Goal: Transaction & Acquisition: Purchase product/service

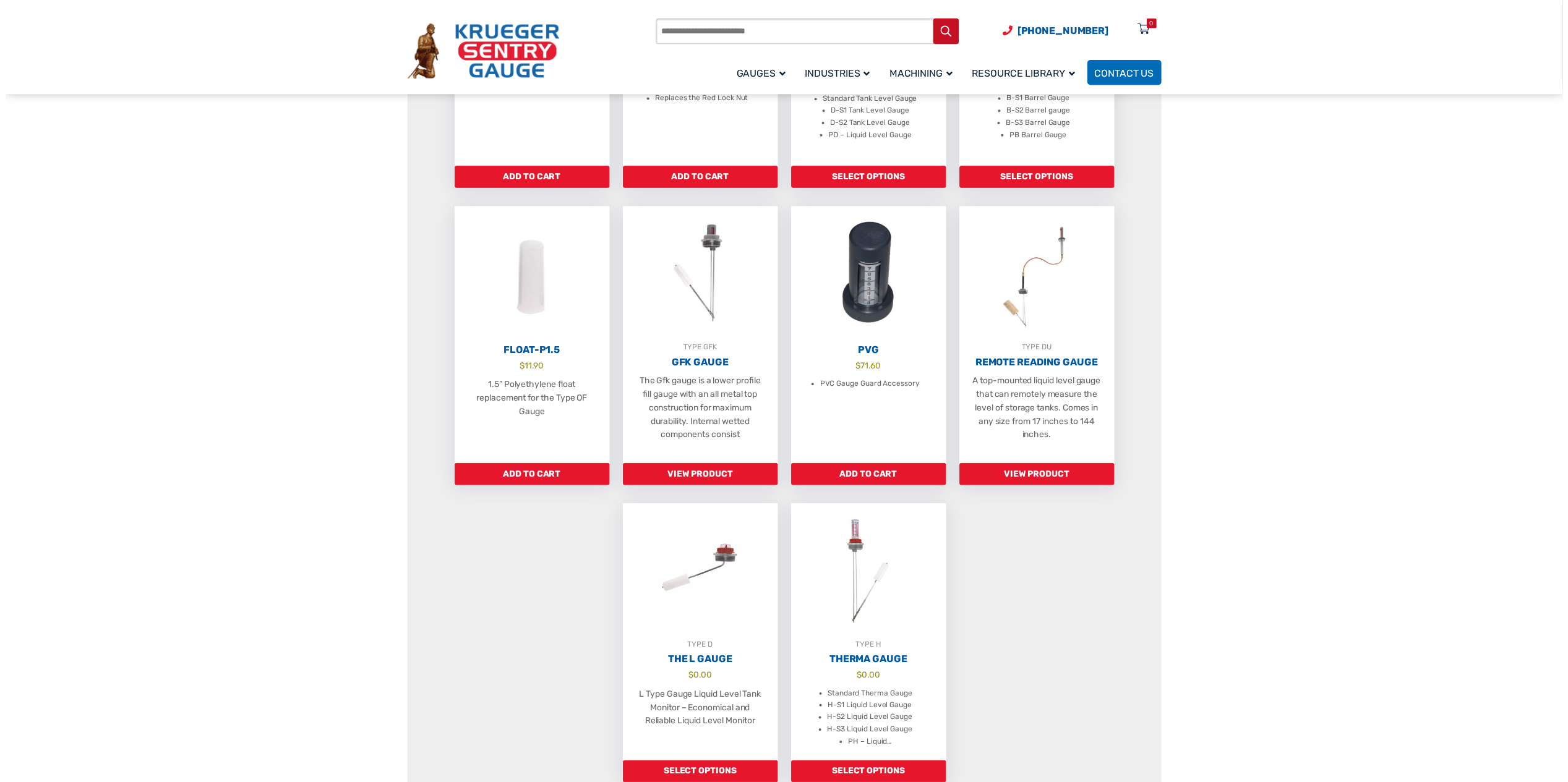
scroll to position [432, 0]
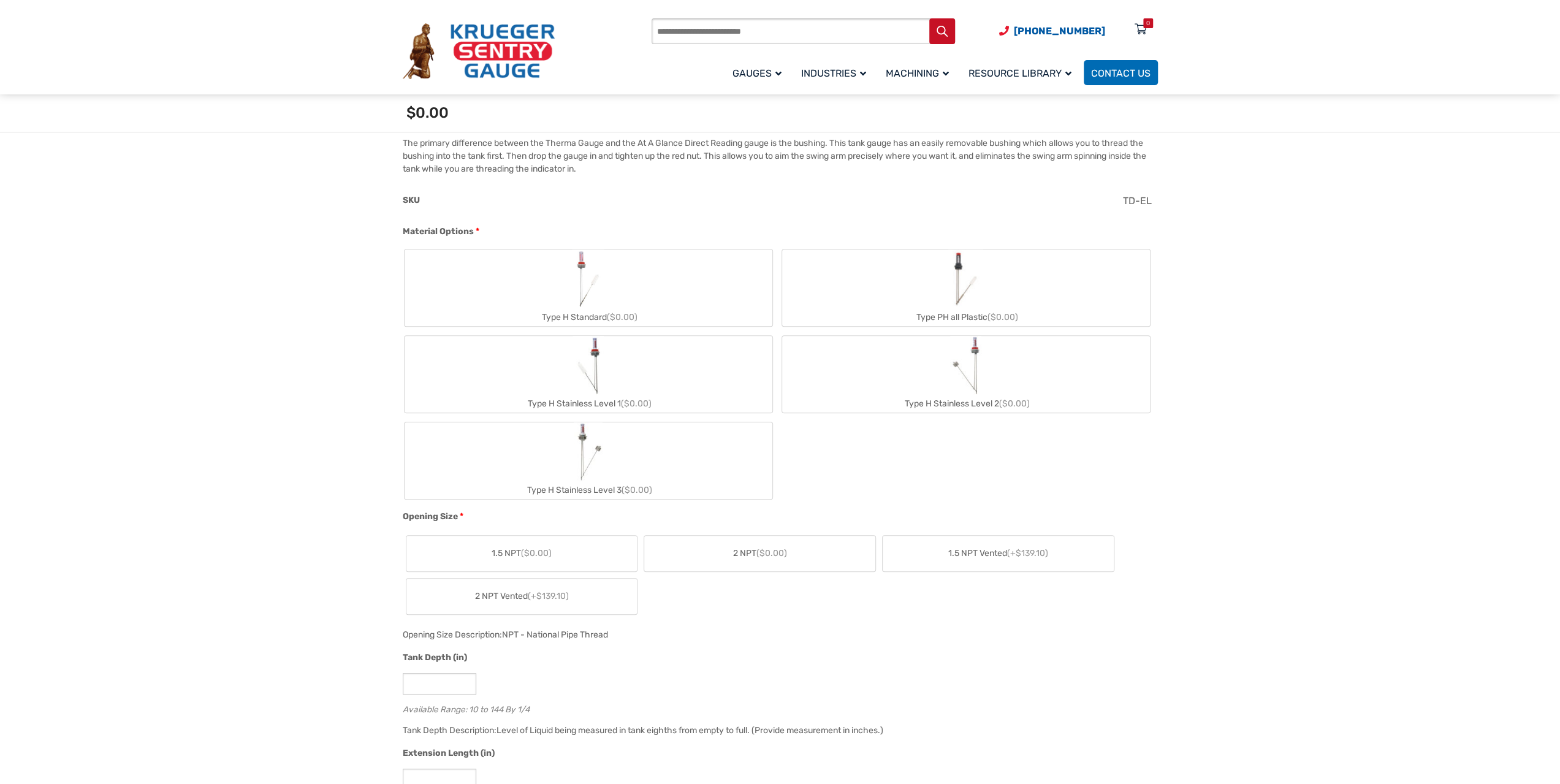
scroll to position [429, 0]
click at [664, 298] on label "Type H Standard ($0.00)" at bounding box center [588, 291] width 368 height 76
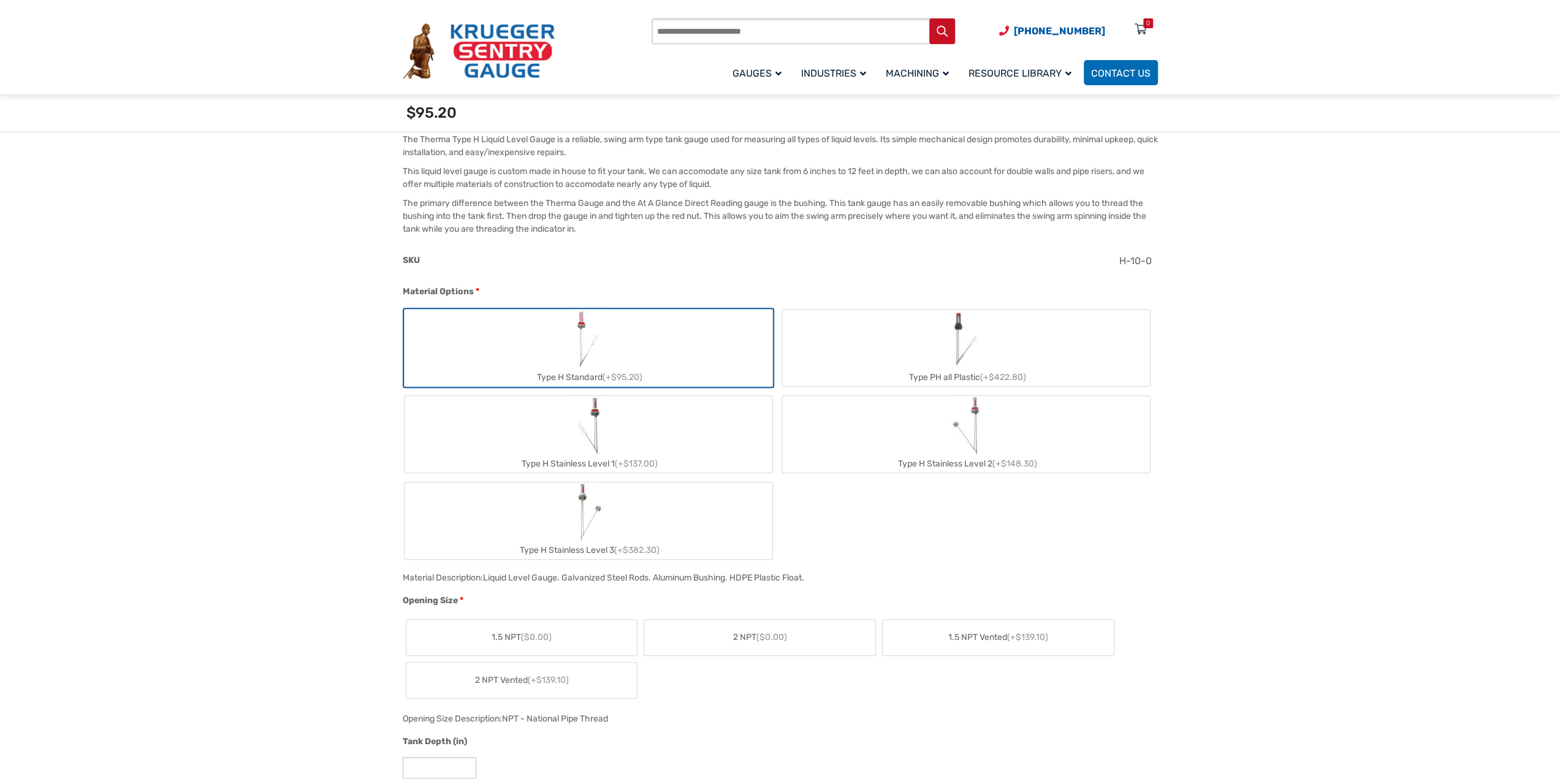
scroll to position [552, 0]
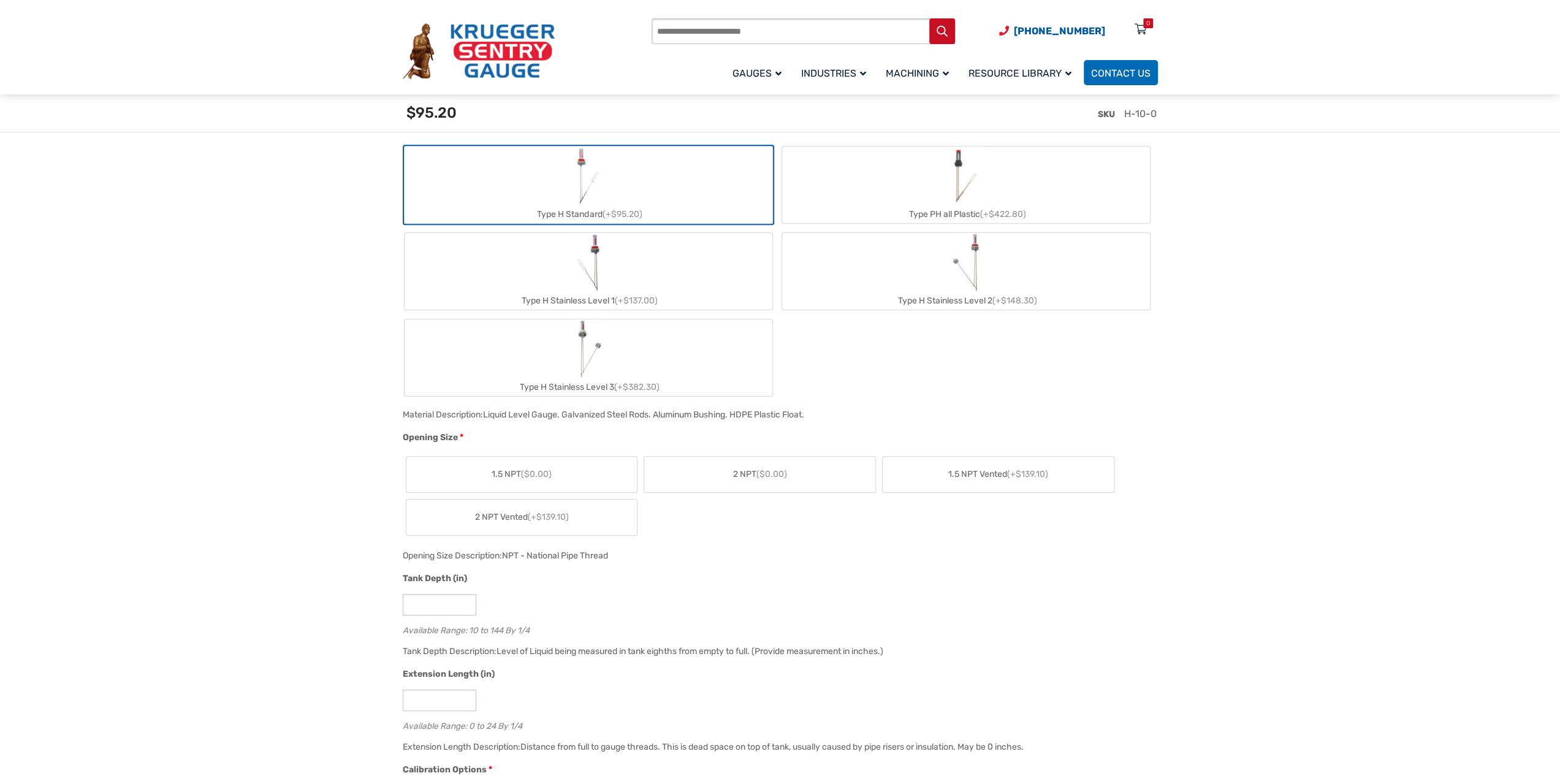
click at [758, 469] on span "($0.00)" at bounding box center [771, 474] width 31 height 11
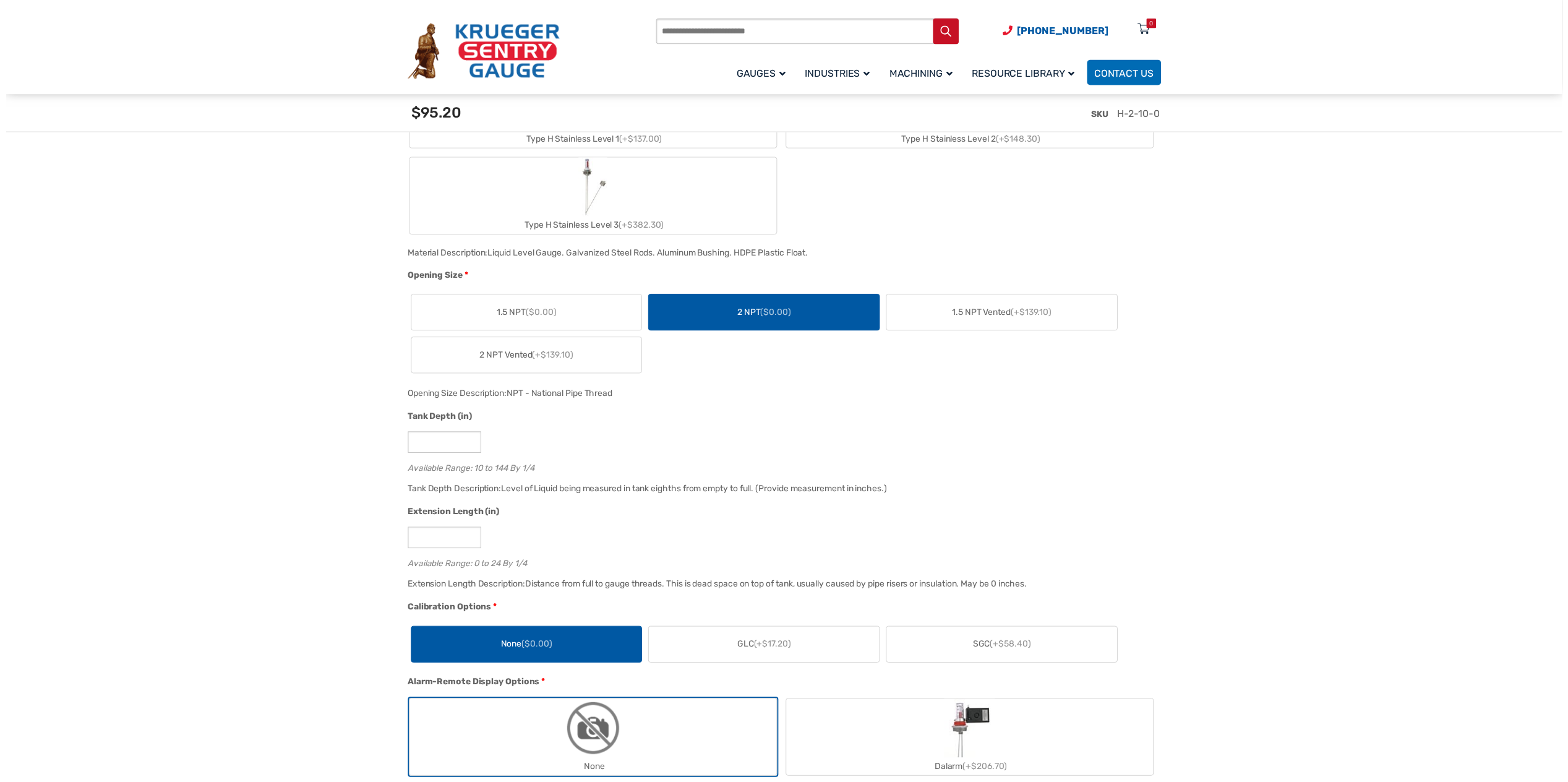
scroll to position [742, 0]
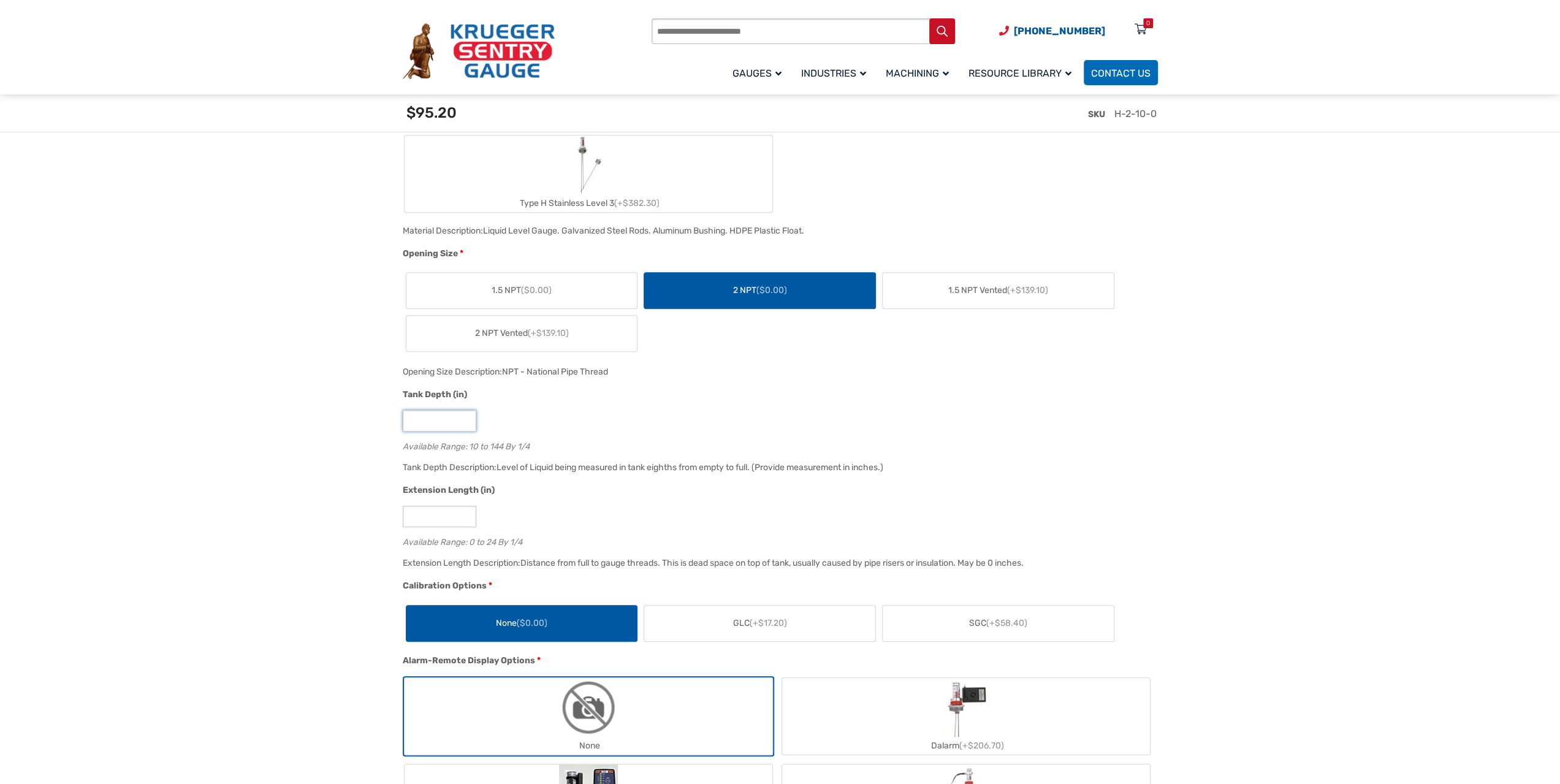
click at [460, 414] on input "**" at bounding box center [438, 420] width 73 height 21
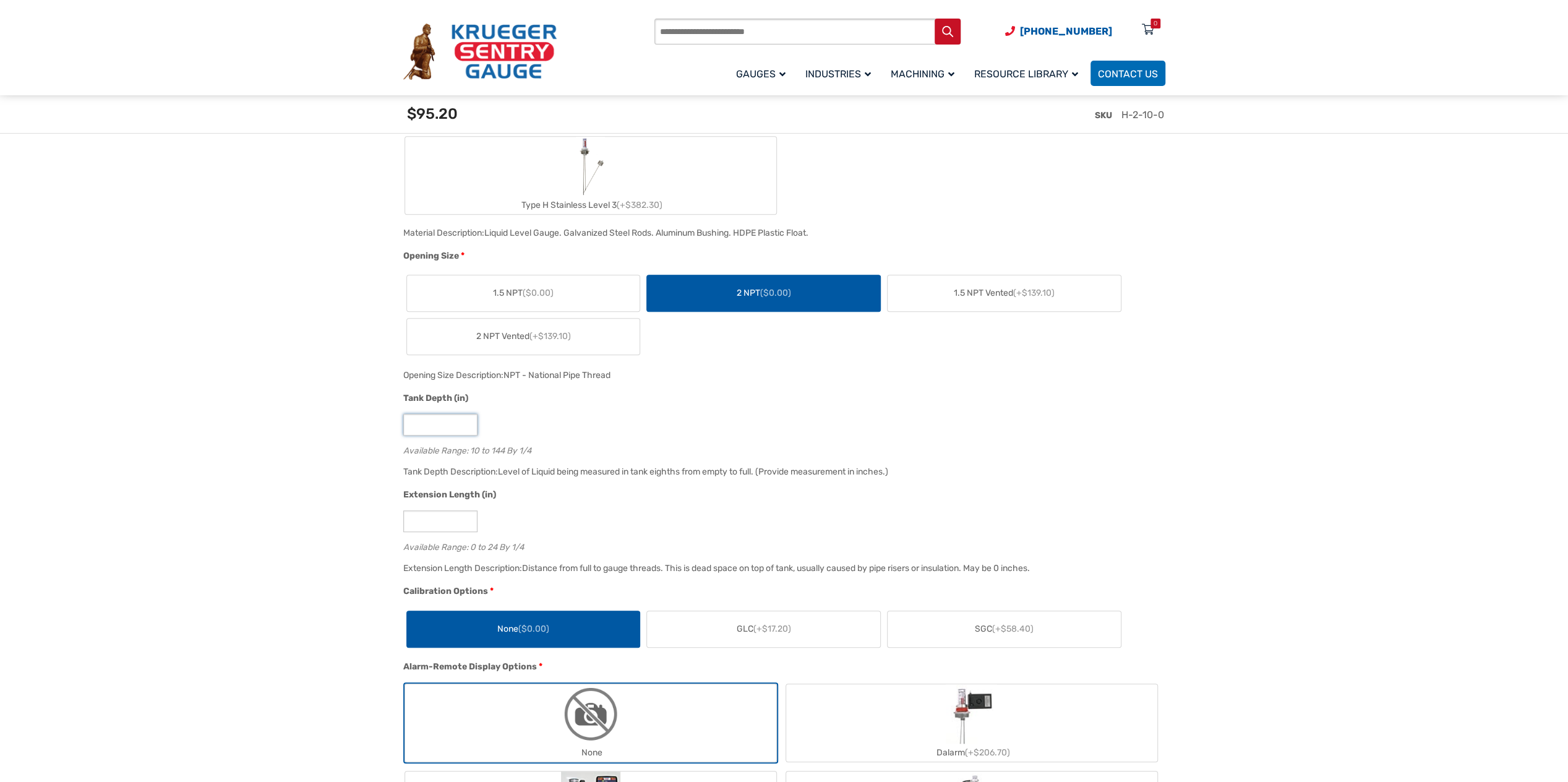
click at [447, 424] on input "**" at bounding box center [440, 425] width 74 height 21
drag, startPoint x: 453, startPoint y: 421, endPoint x: 357, endPoint y: 420, distance: 96.0
type input "***"
click at [717, 495] on div "Extension Length (in)" at bounding box center [781, 496] width 756 height 16
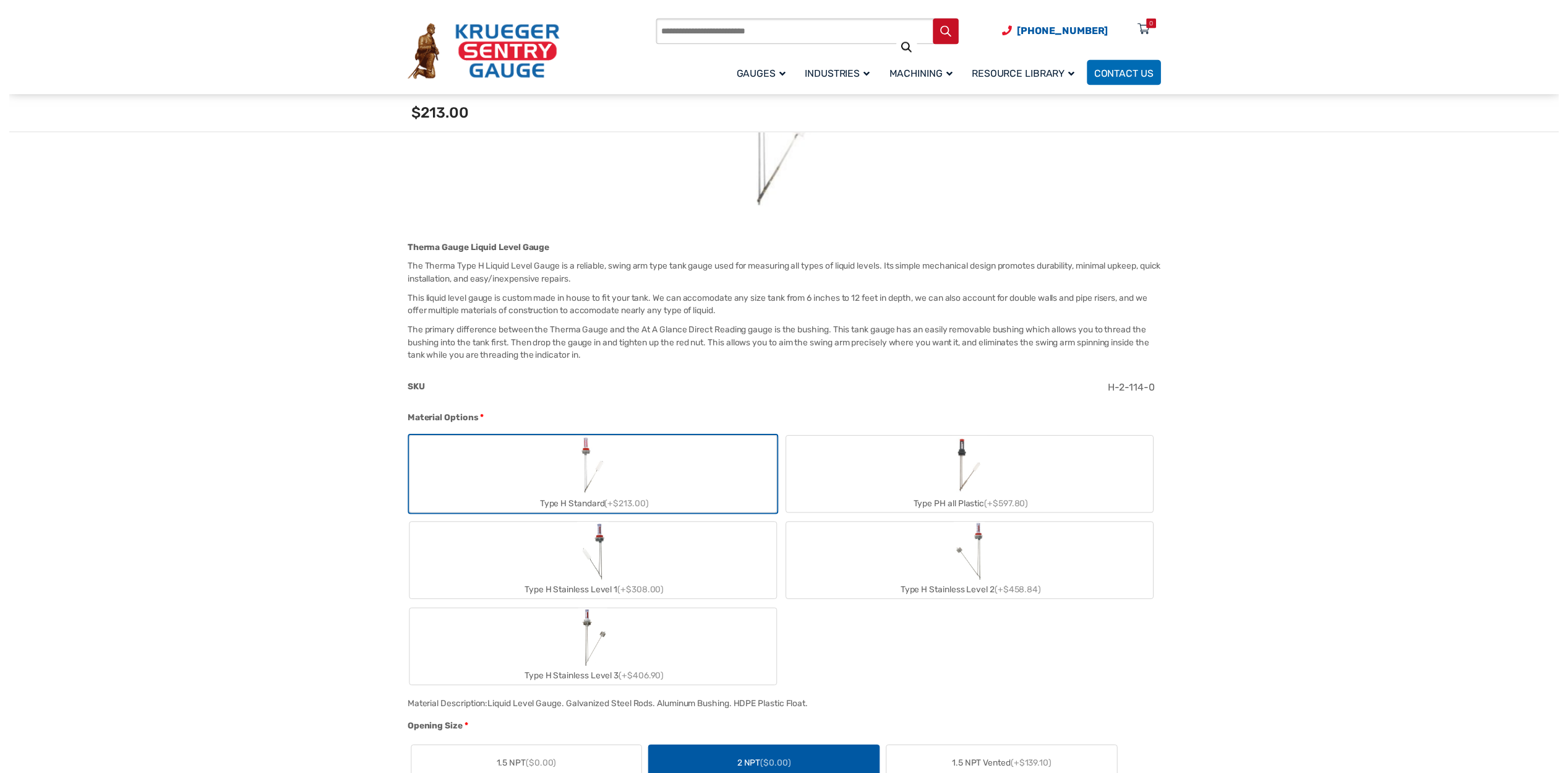
scroll to position [0, 0]
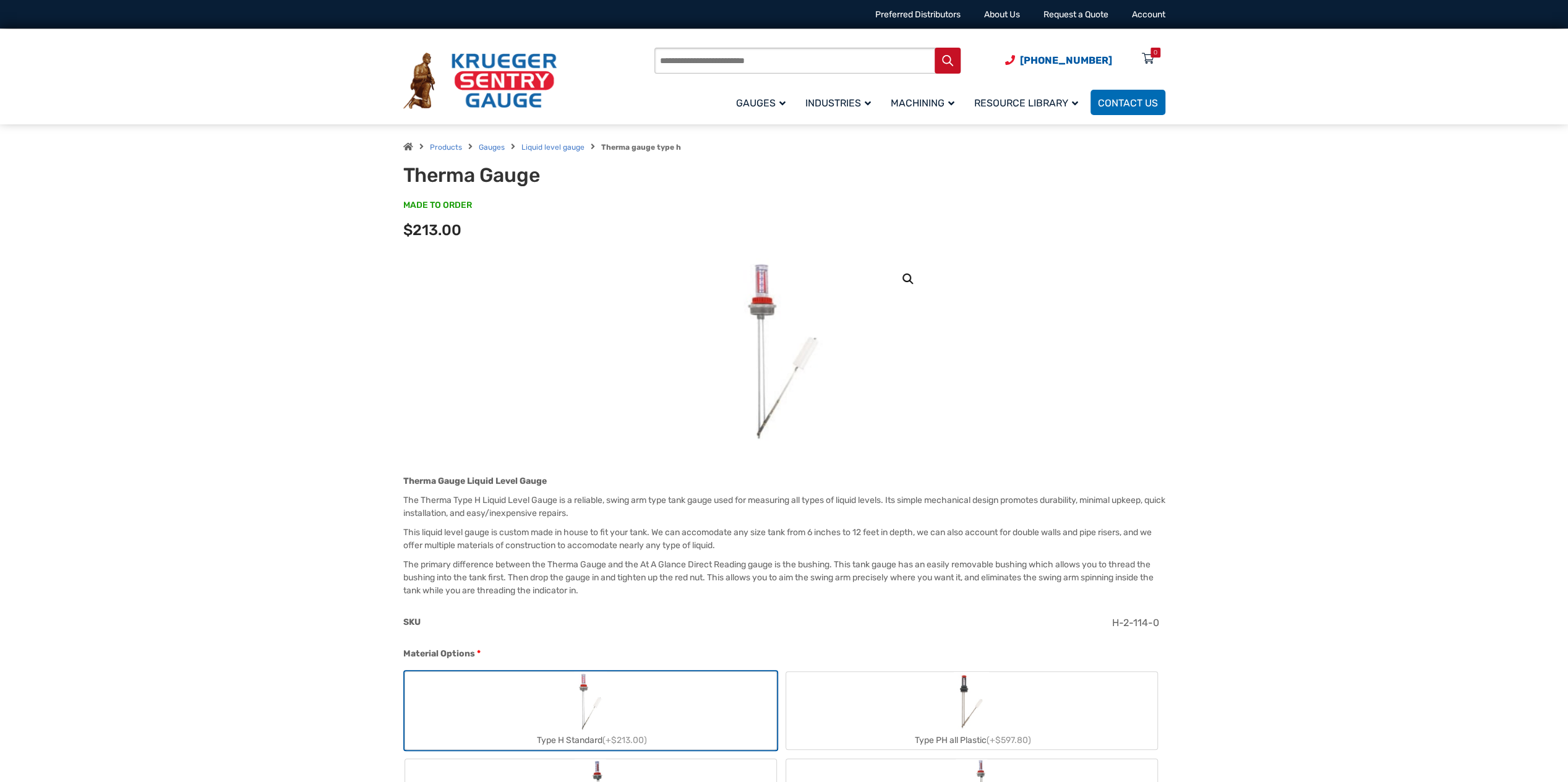
click at [914, 278] on link "🔍" at bounding box center [907, 279] width 22 height 22
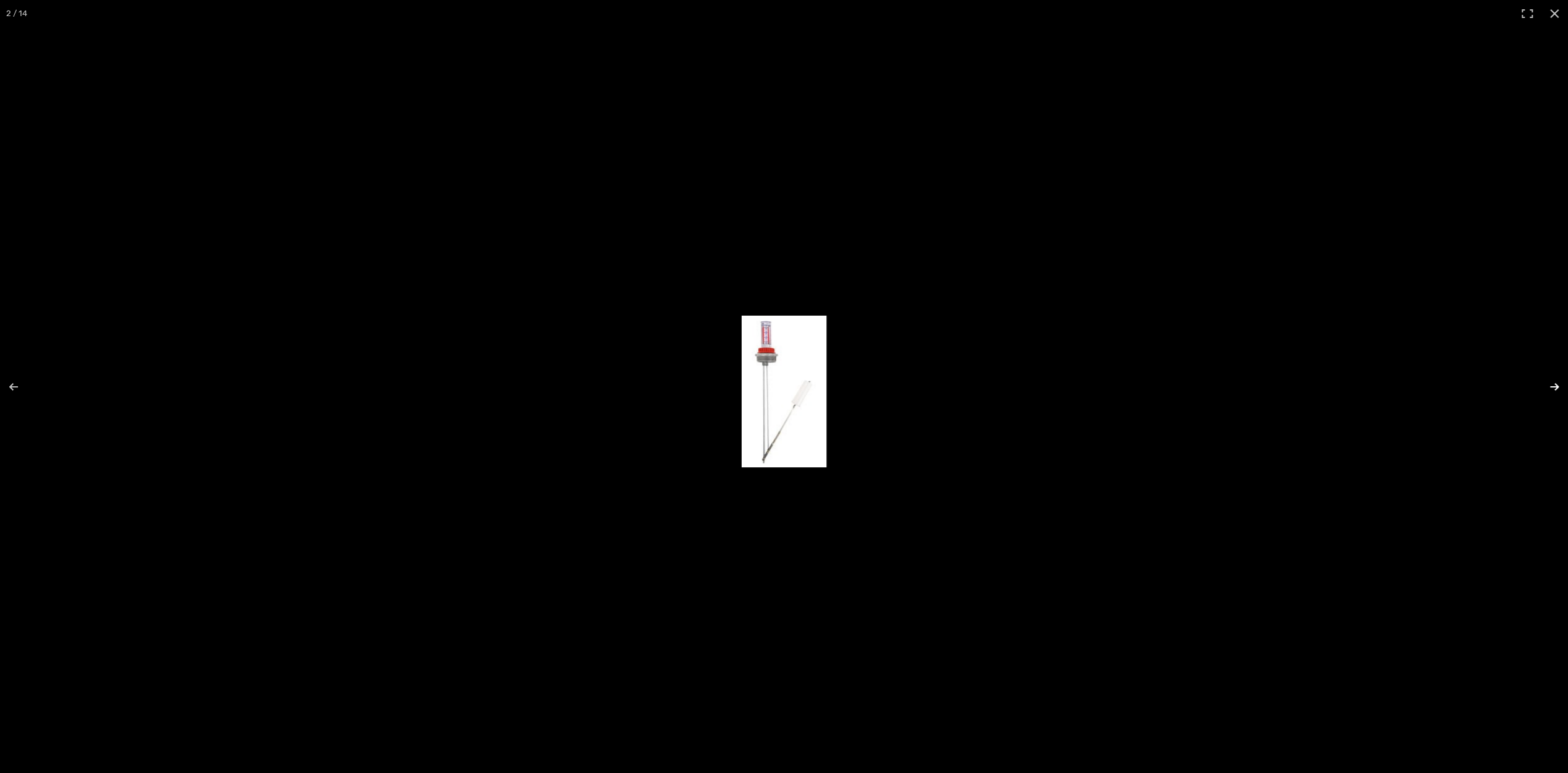
click at [1559, 382] on button "Next (arrow right)" at bounding box center [1547, 386] width 43 height 62
click at [1554, 383] on button "Next (arrow right)" at bounding box center [1547, 386] width 43 height 62
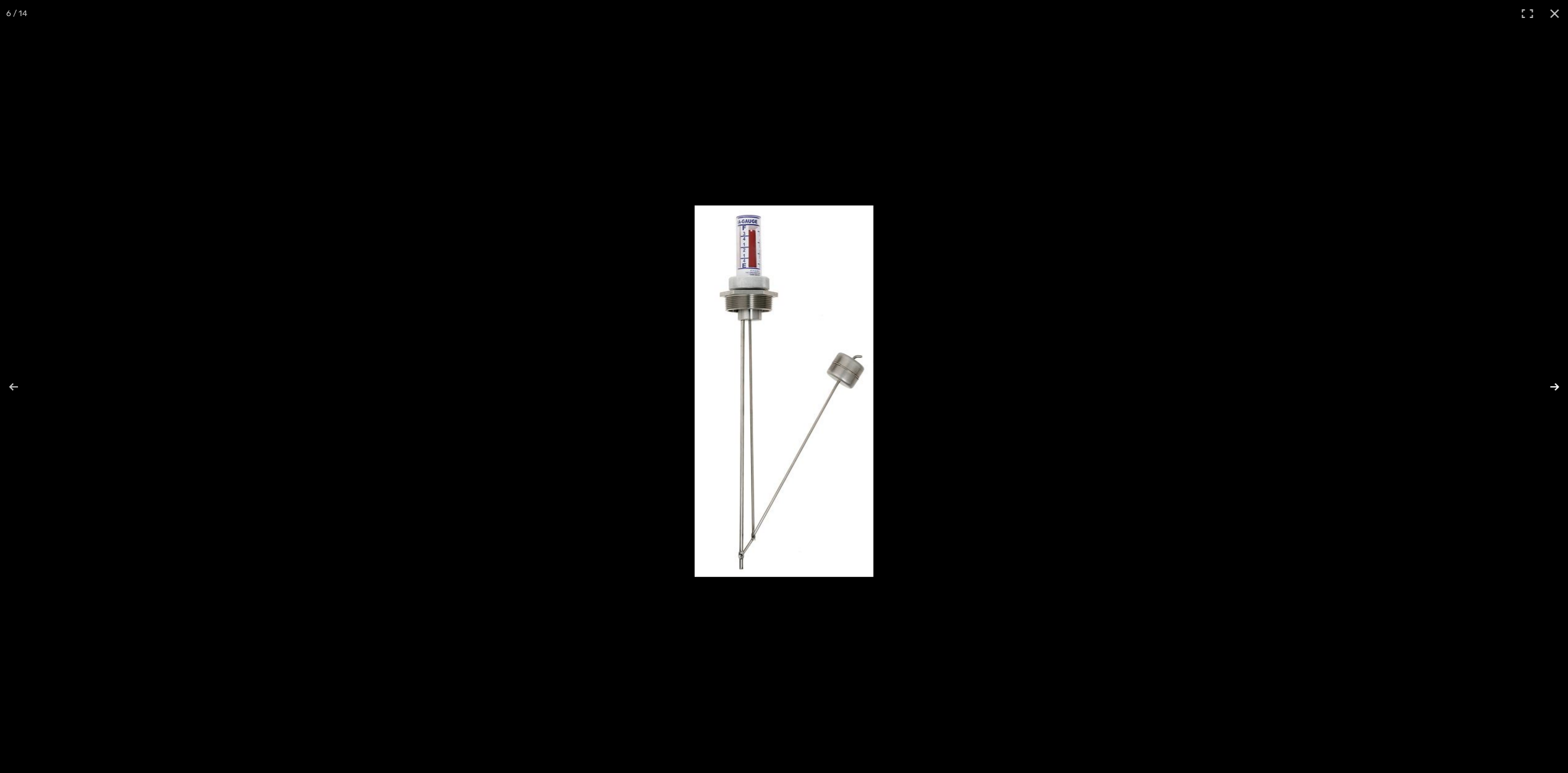
click at [1554, 383] on button "Next (arrow right)" at bounding box center [1547, 386] width 43 height 62
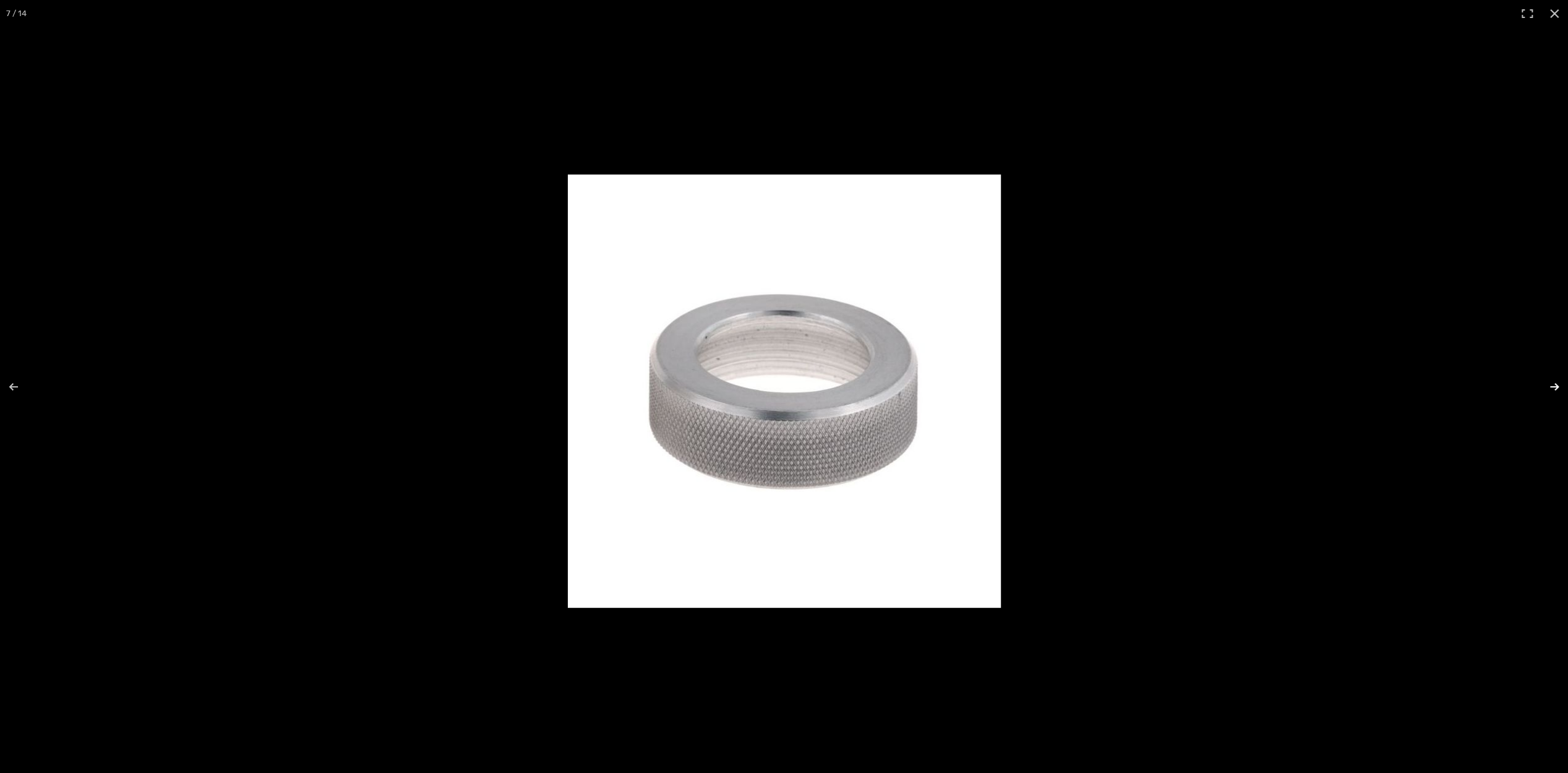
click at [1554, 383] on button "Next (arrow right)" at bounding box center [1547, 386] width 43 height 62
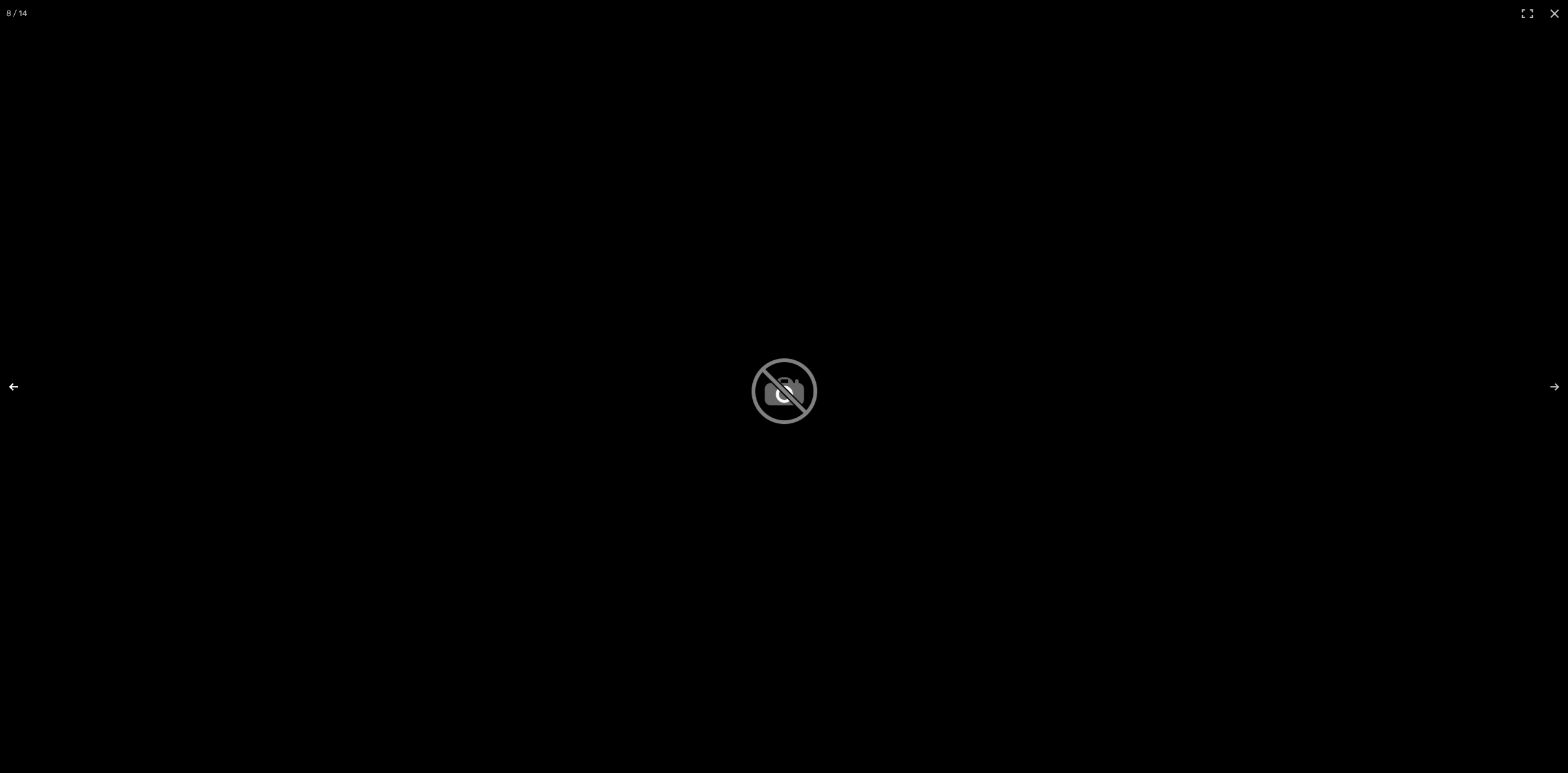
click at [15, 382] on button "Previous (arrow left)" at bounding box center [21, 386] width 43 height 62
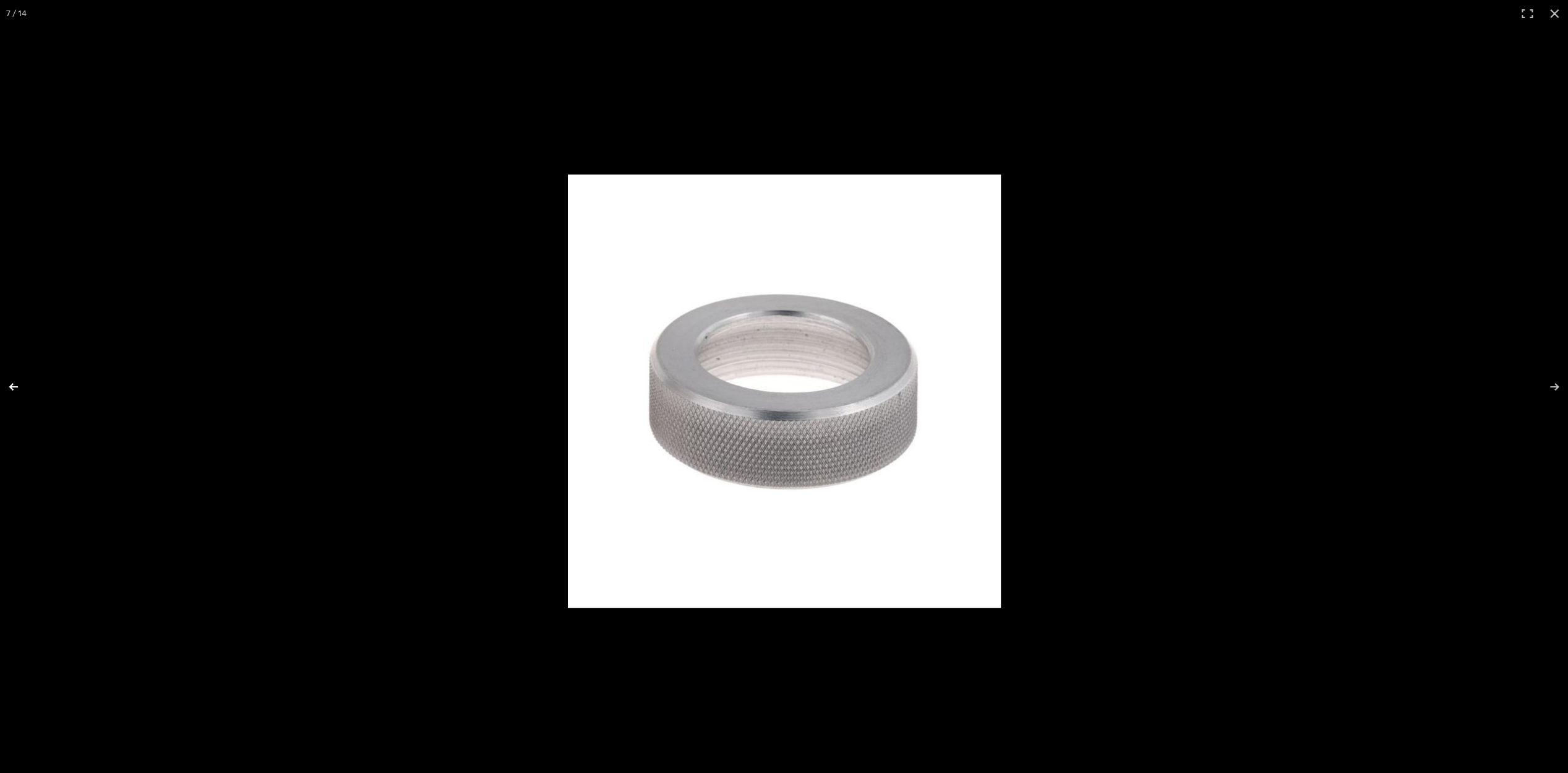
click at [15, 382] on button "Previous (arrow left)" at bounding box center [21, 386] width 43 height 62
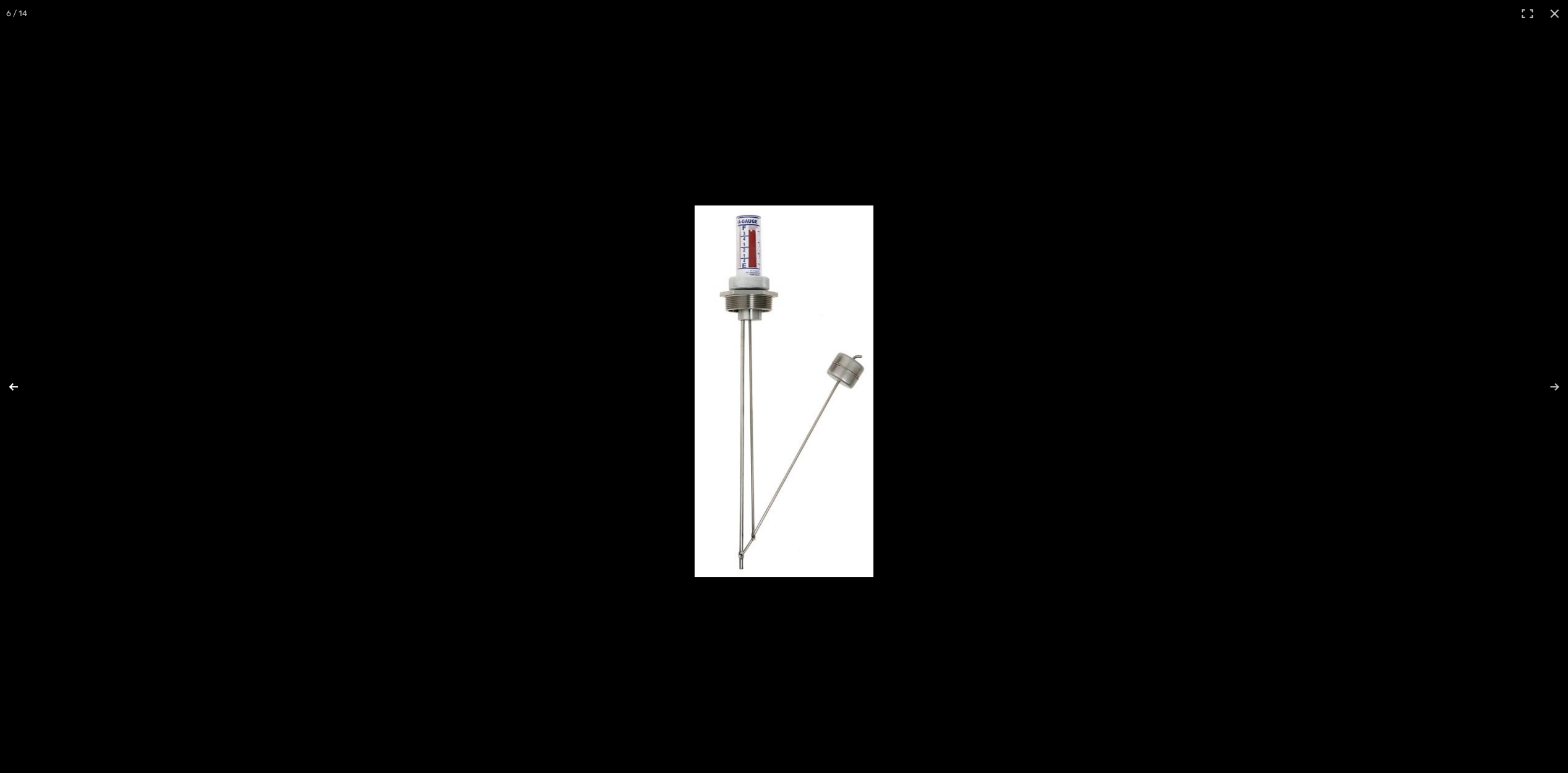
click at [15, 382] on button "Previous (arrow left)" at bounding box center [21, 386] width 43 height 62
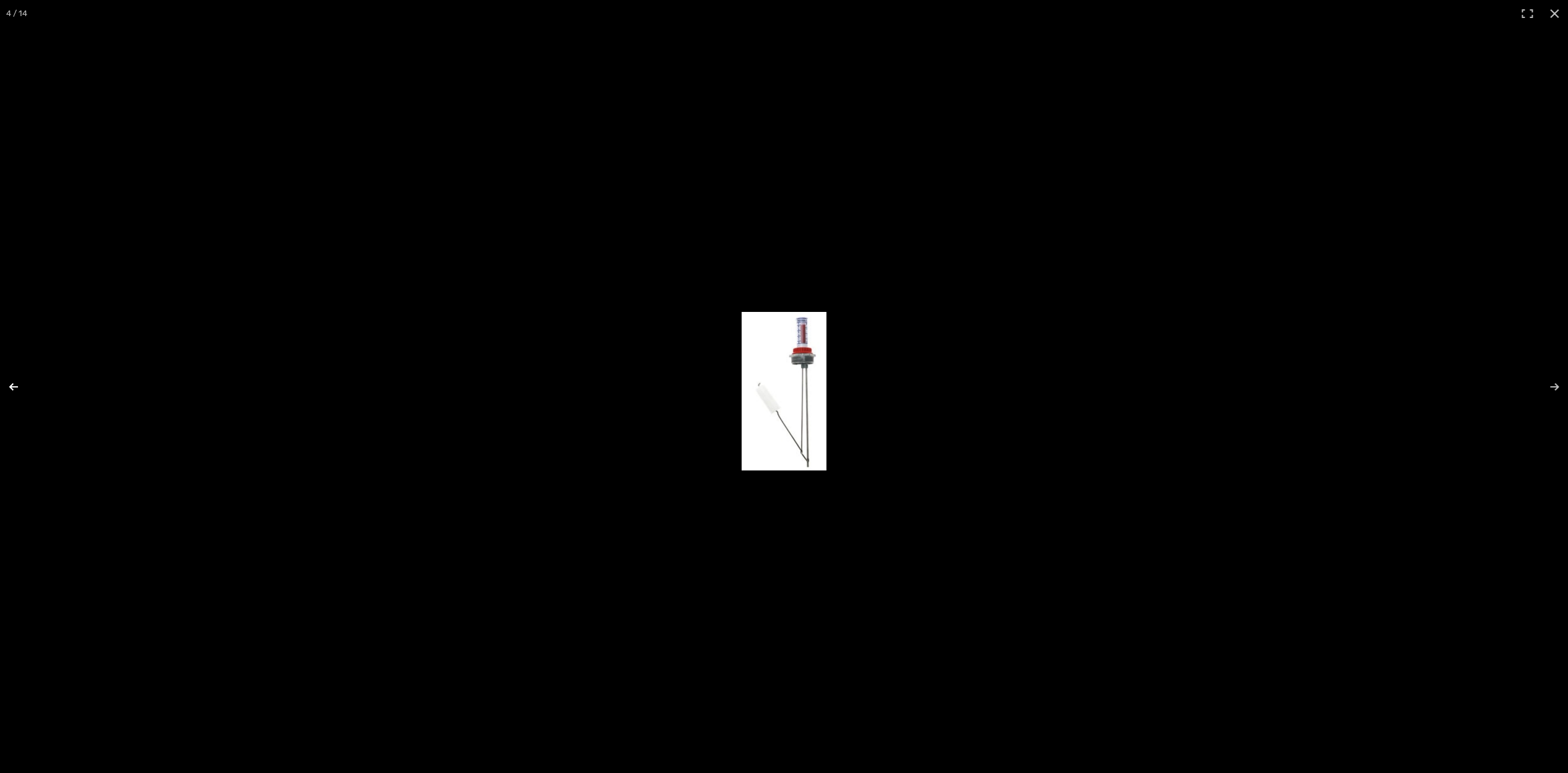
click at [15, 382] on button "Previous (arrow left)" at bounding box center [21, 386] width 43 height 62
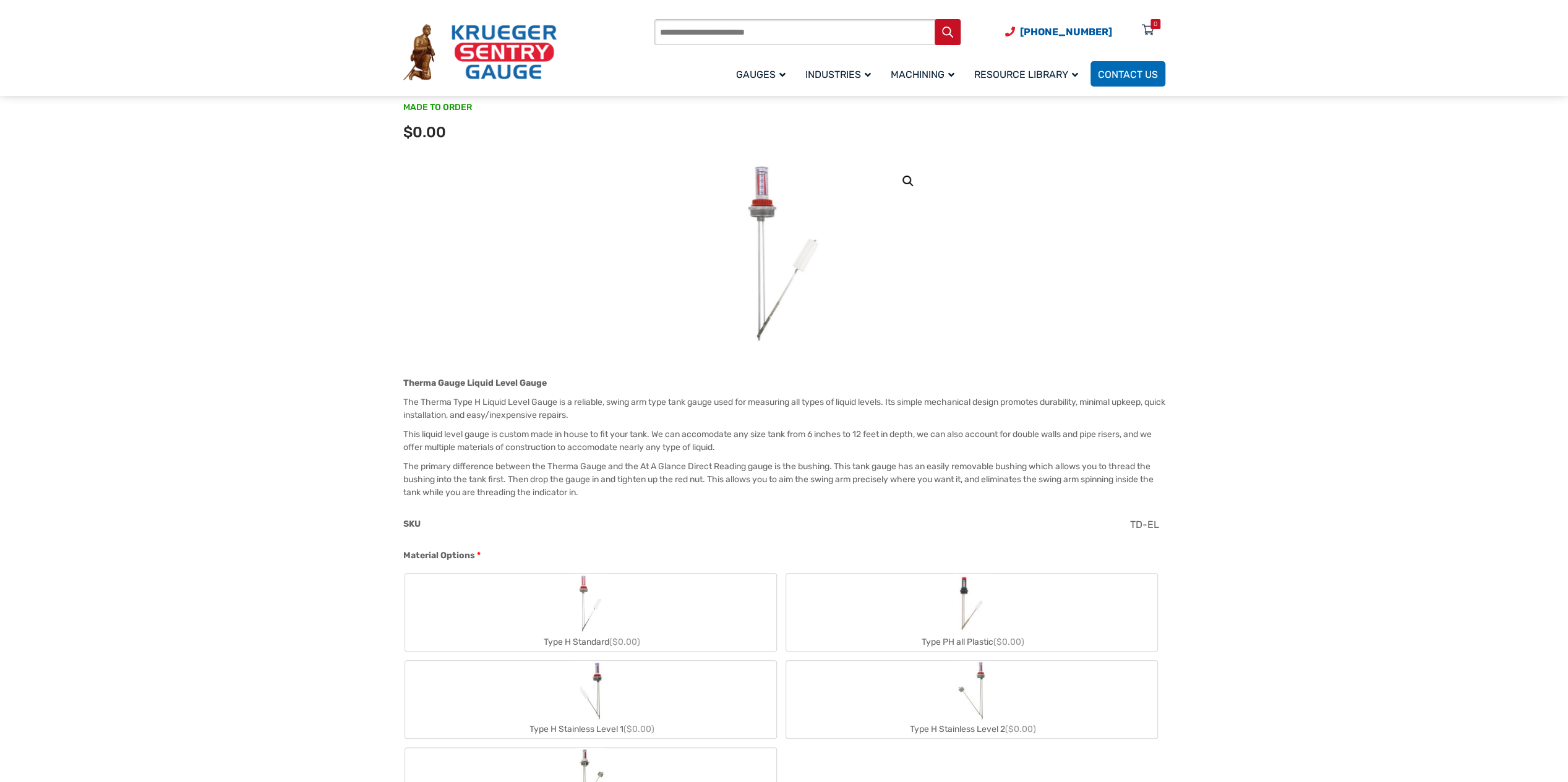
scroll to position [123, 0]
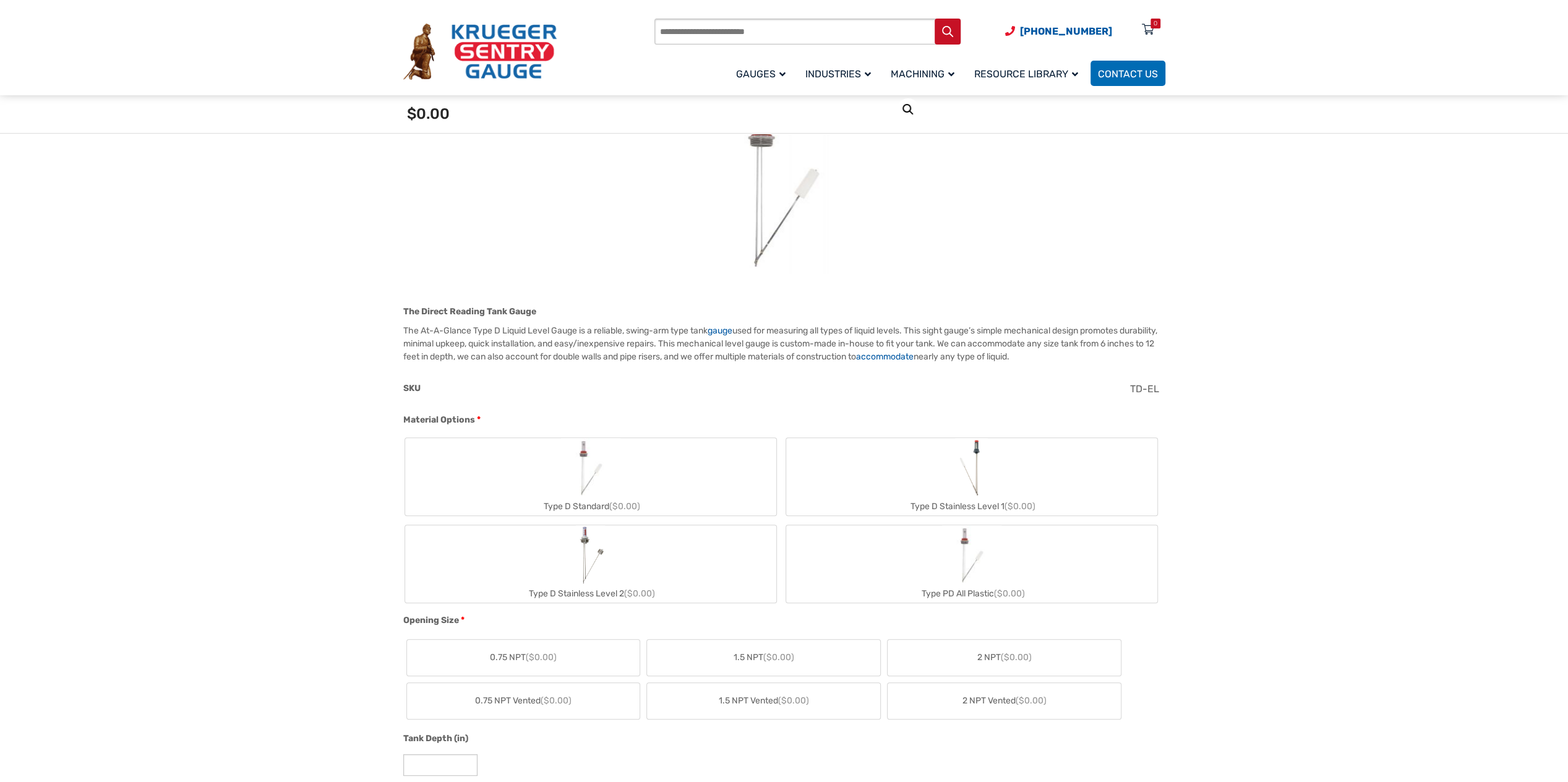
scroll to position [248, 0]
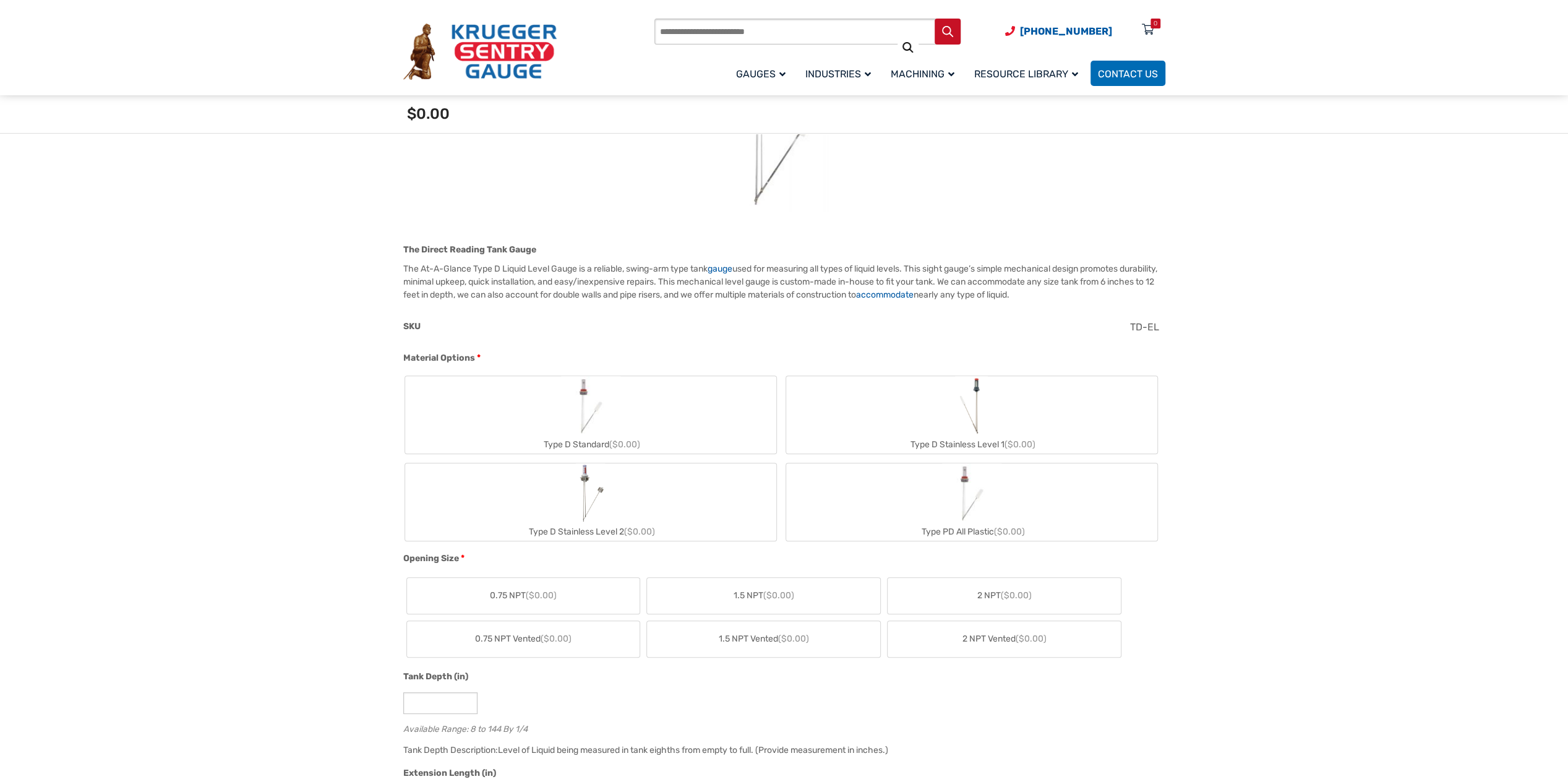
click at [680, 403] on label "Type D Standard ($0.00)" at bounding box center [590, 415] width 371 height 77
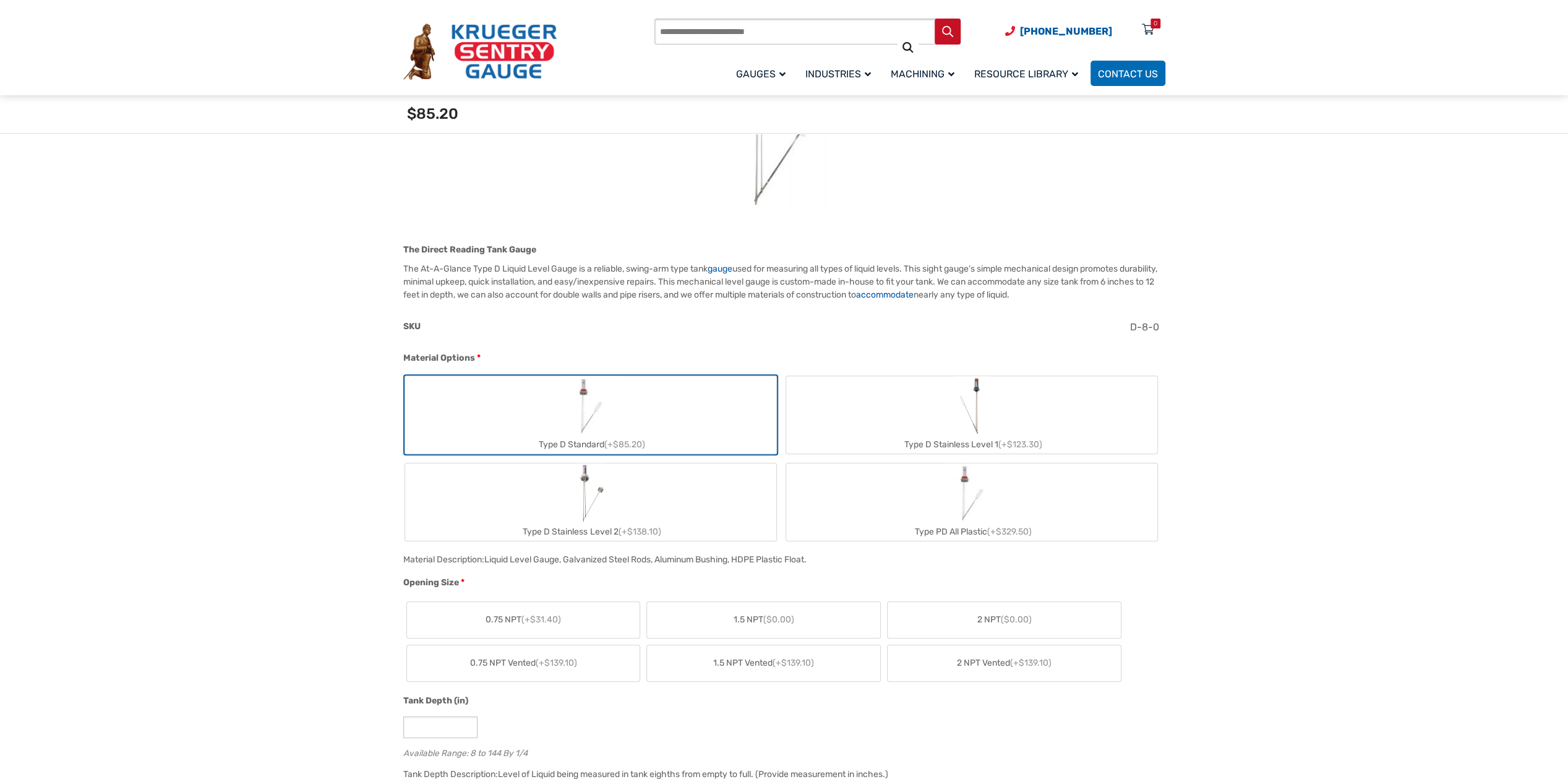
click at [930, 413] on label "Type D Stainless Level 1 (+$123.30)" at bounding box center [971, 415] width 371 height 77
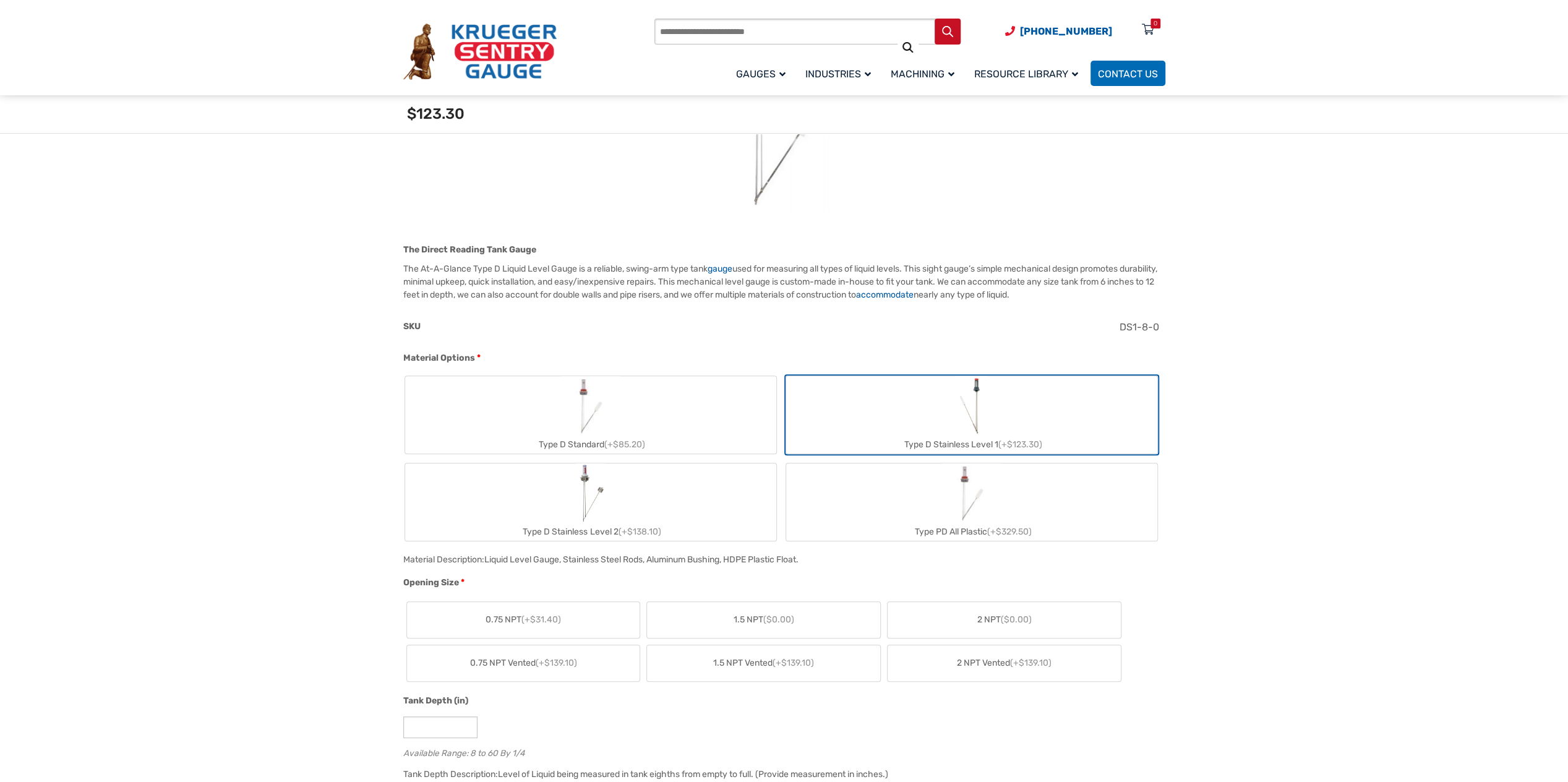
click at [712, 410] on label "Type D Standard (+$85.20)" at bounding box center [590, 415] width 371 height 77
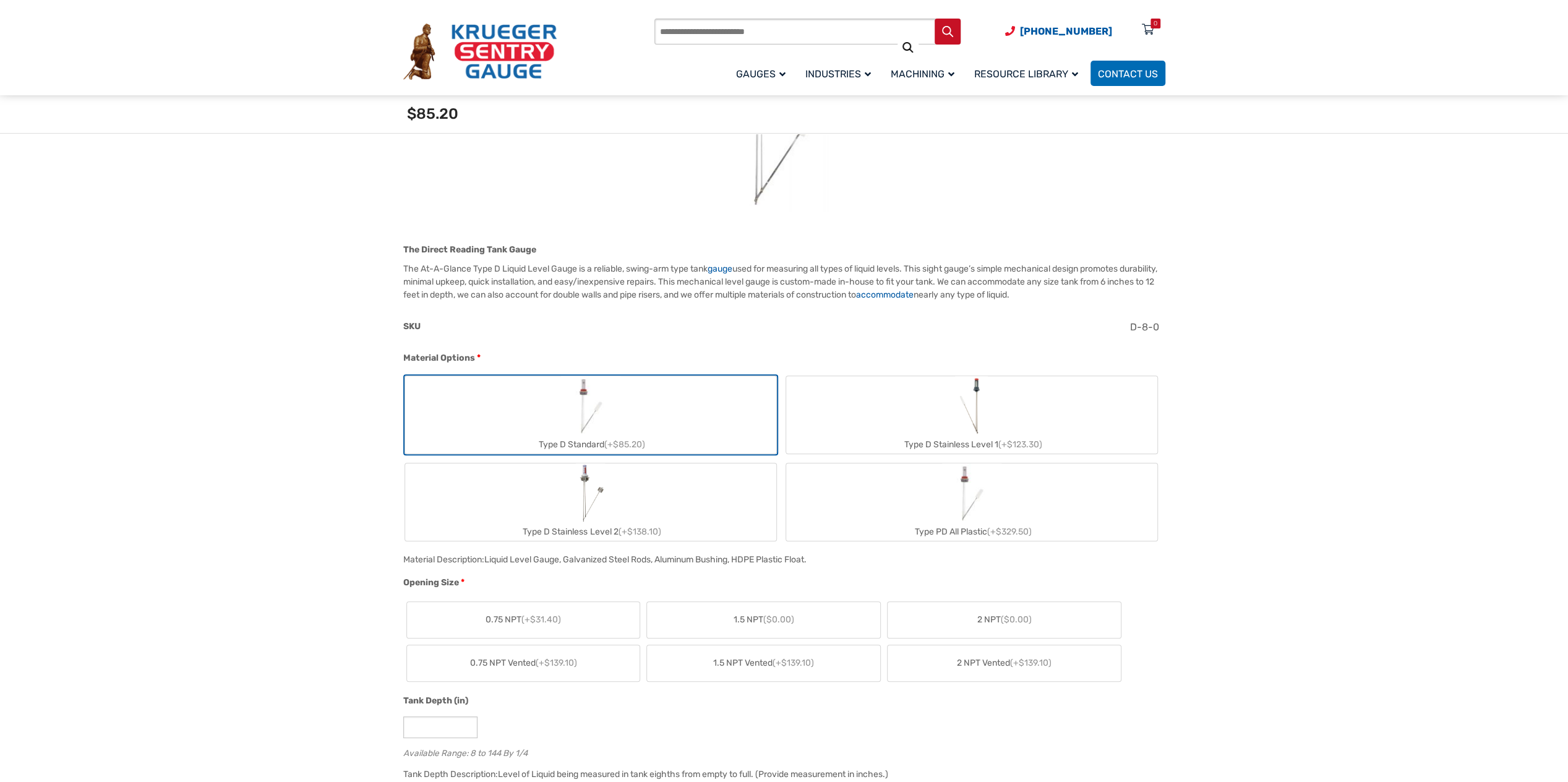
click at [843, 421] on label "Type D Stainless Level 1 (+$123.30)" at bounding box center [971, 415] width 371 height 77
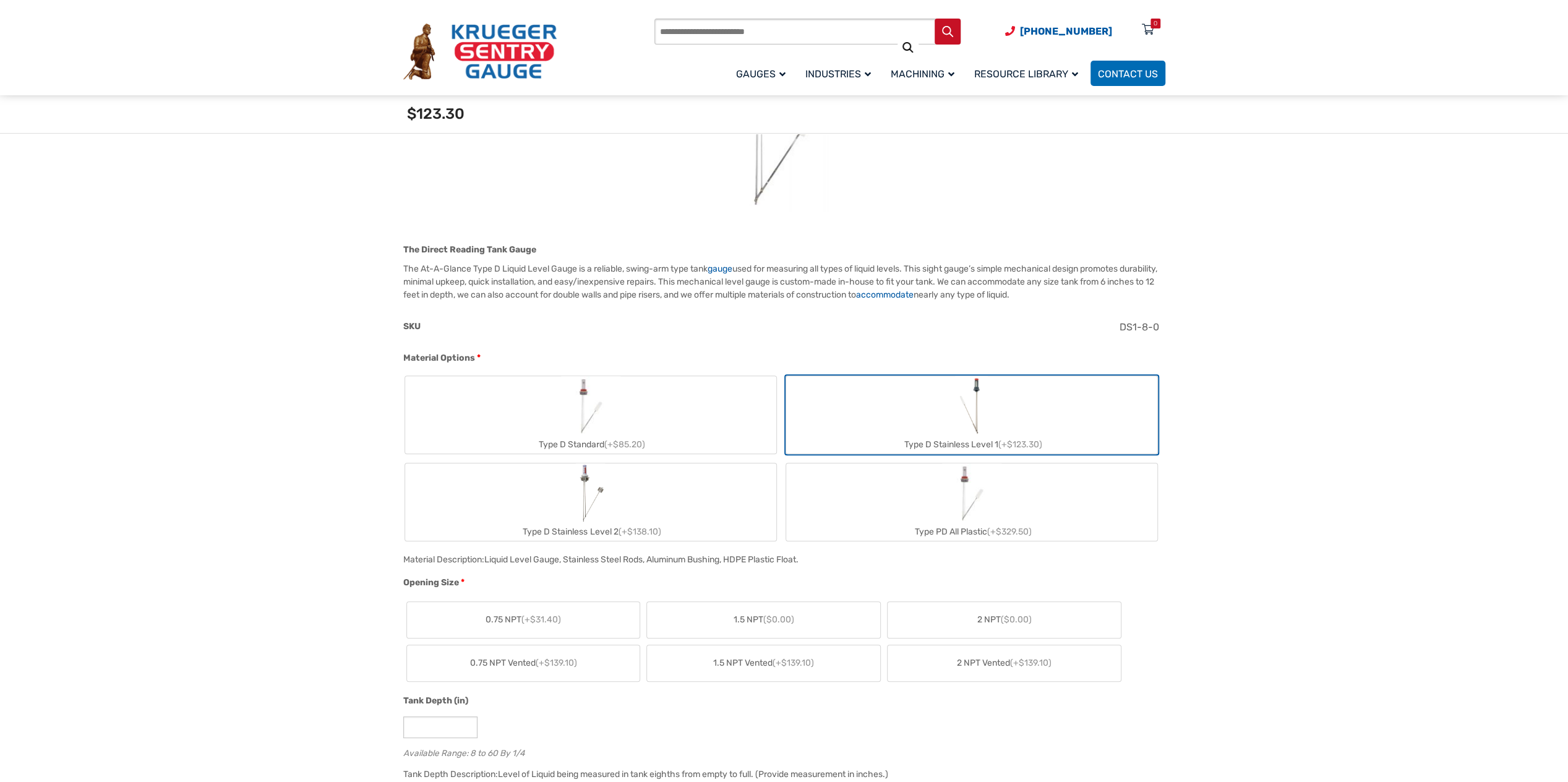
click at [699, 410] on label "Type D Standard (+$85.20)" at bounding box center [590, 415] width 371 height 77
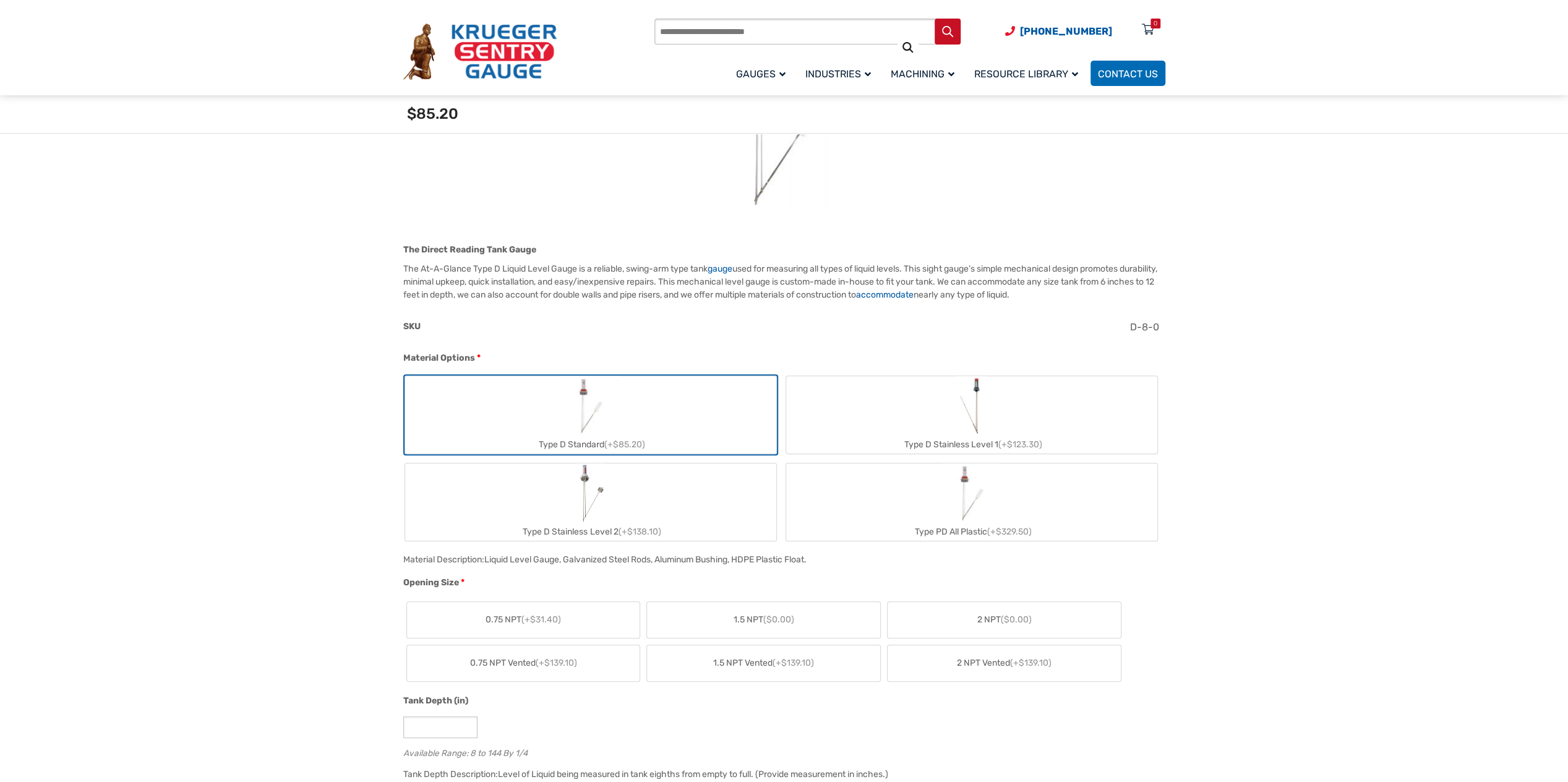
click at [850, 408] on label "Type D Stainless Level 1 (+$123.30)" at bounding box center [971, 415] width 371 height 77
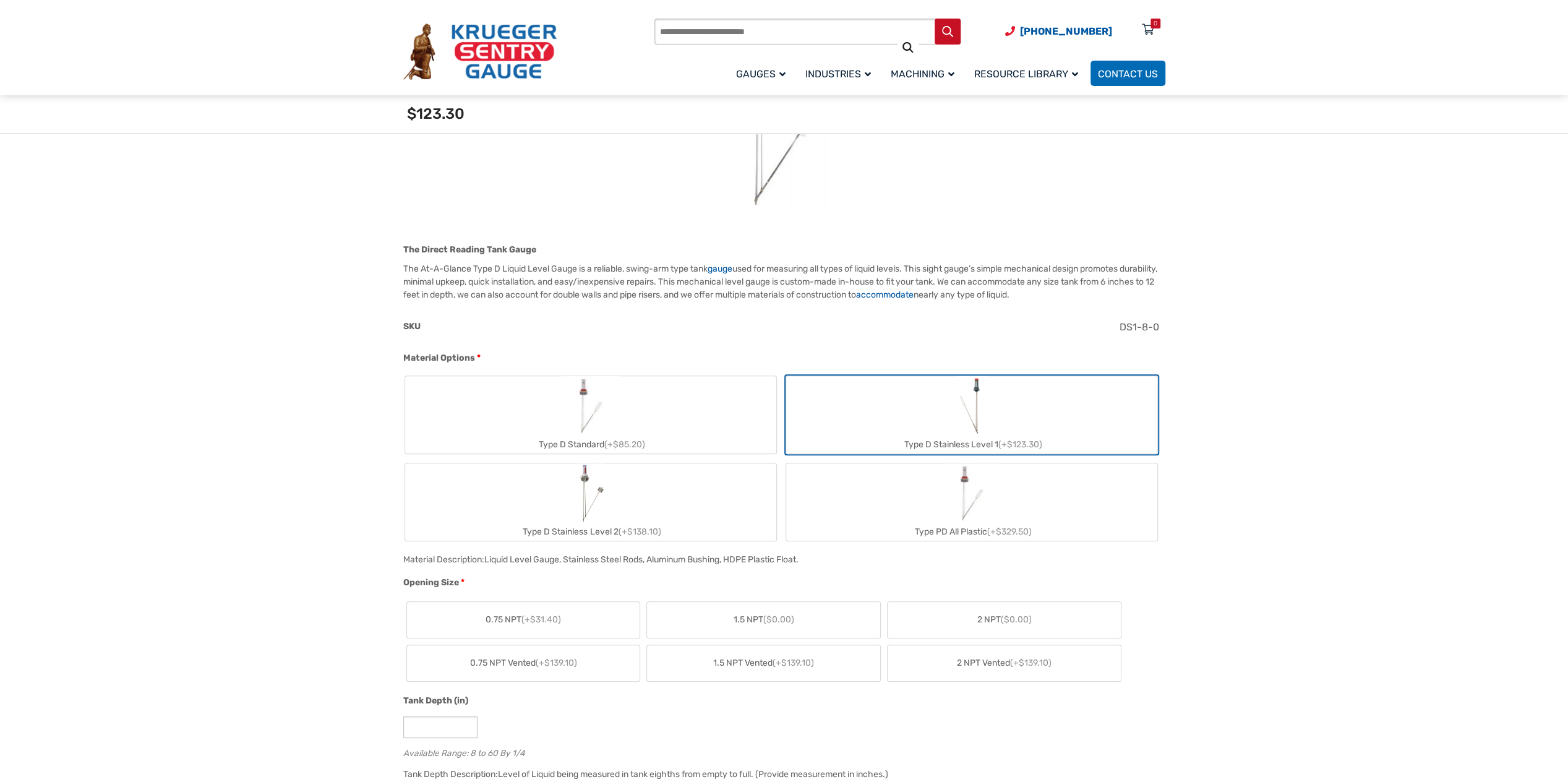
click at [706, 398] on label "Type D Standard (+$85.20)" at bounding box center [590, 415] width 371 height 77
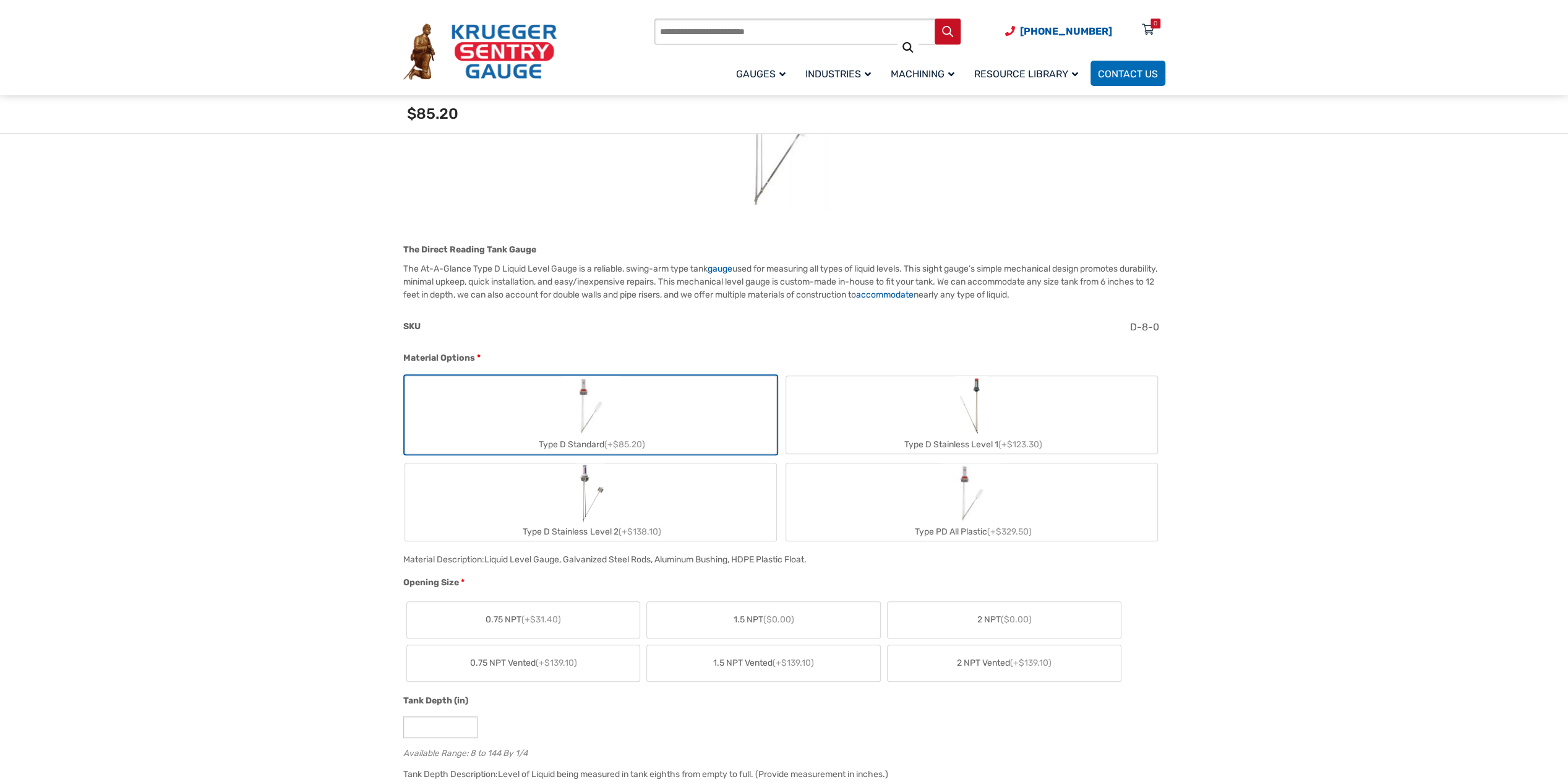
click at [849, 393] on label "Type D Stainless Level 1 (+$123.30)" at bounding box center [971, 415] width 371 height 77
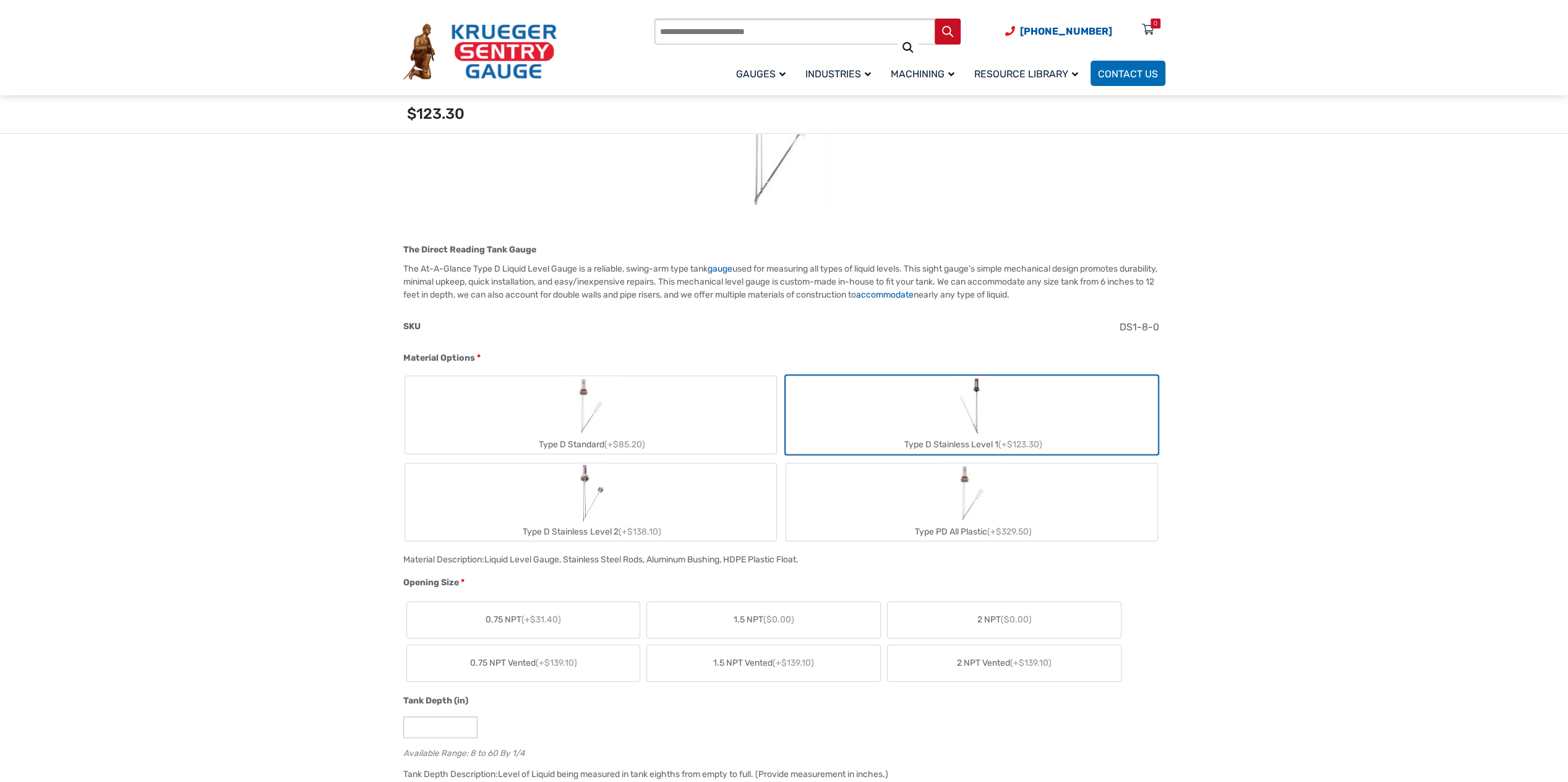
click at [729, 404] on label "Type D Standard (+$85.20)" at bounding box center [590, 415] width 371 height 77
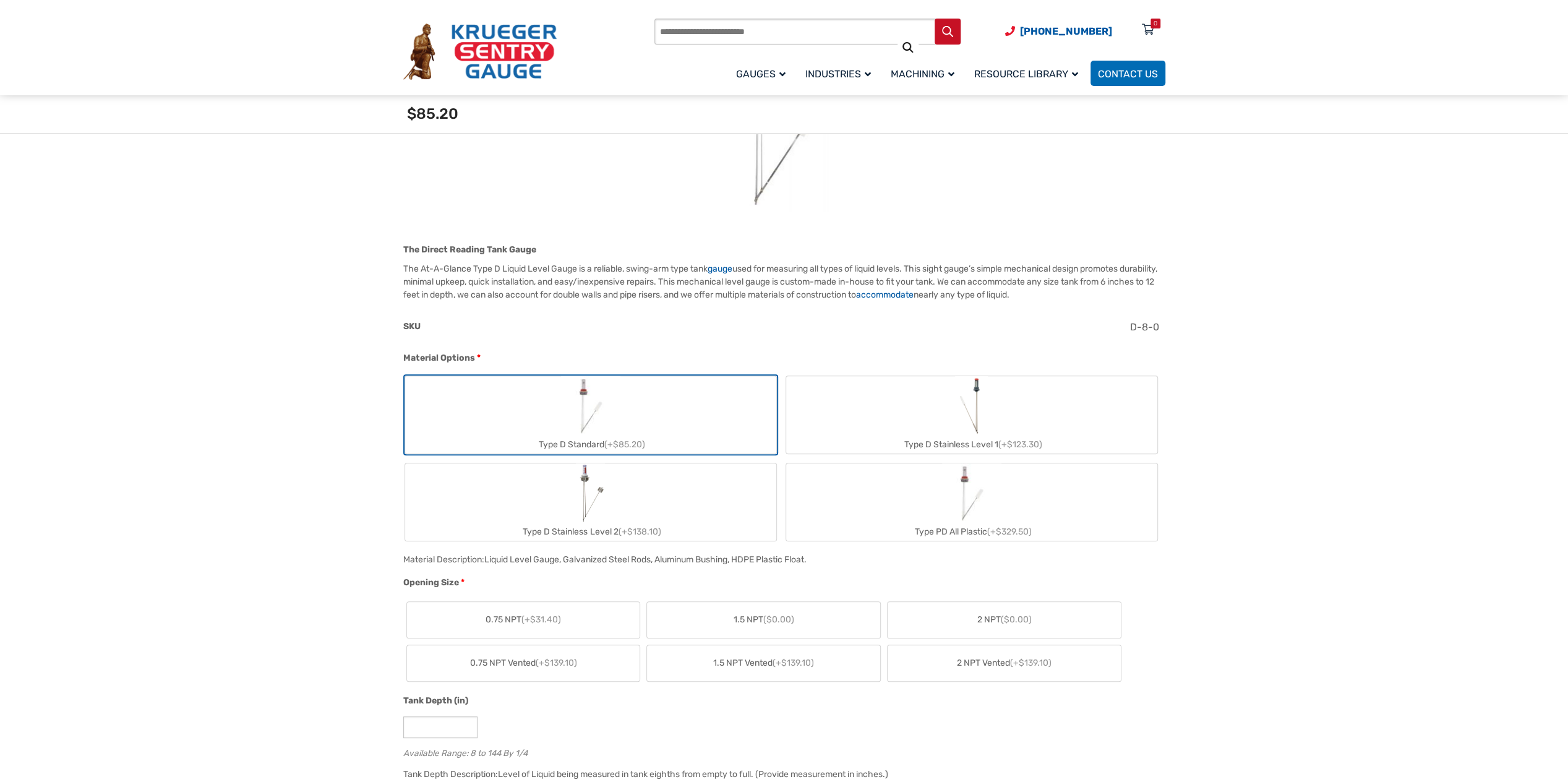
click at [722, 466] on label "Type D Stainless Level 2 (+$138.10)" at bounding box center [590, 502] width 371 height 77
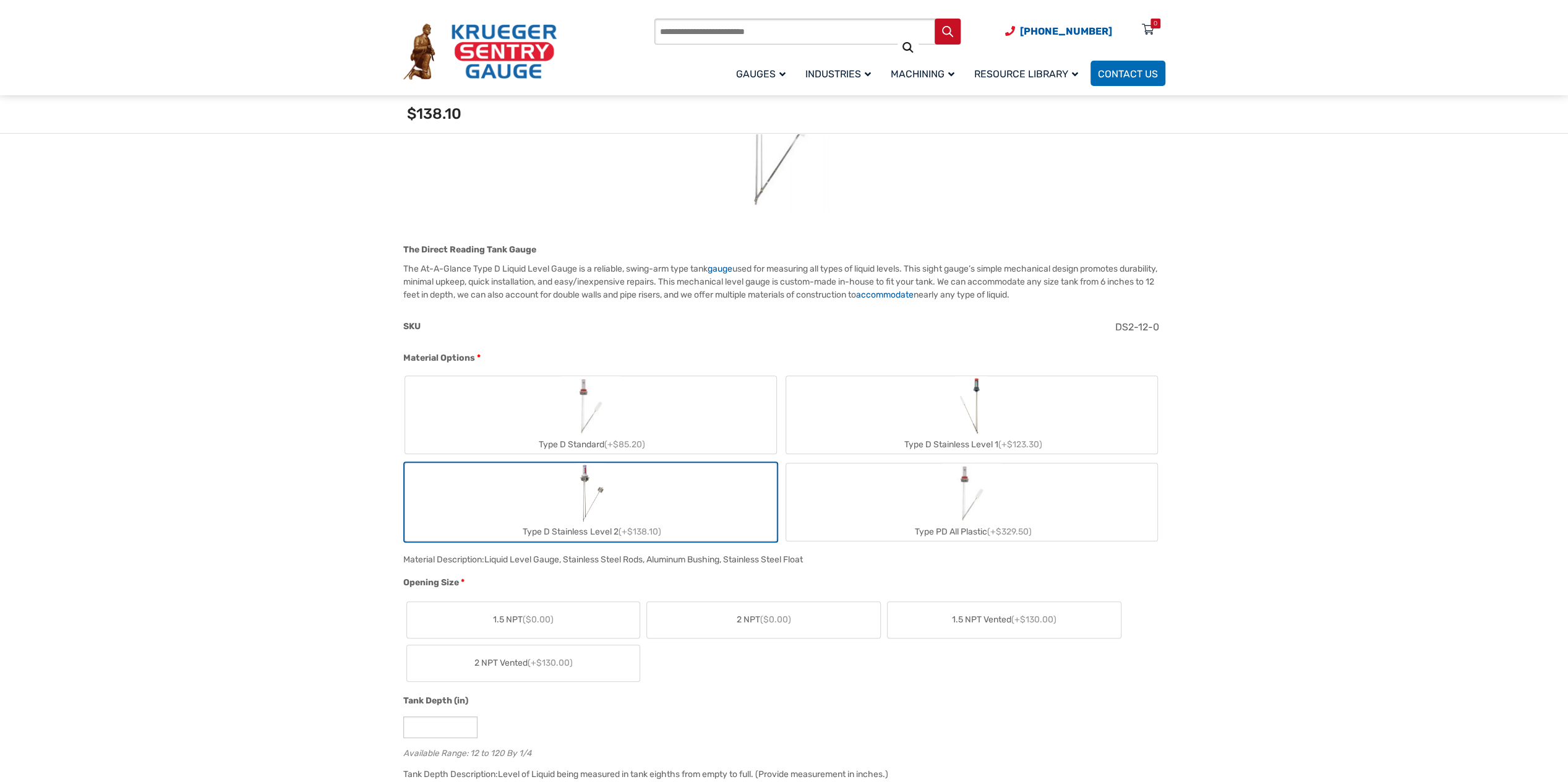
click at [857, 473] on label "Type PD All Plastic (+$329.50)" at bounding box center [971, 502] width 371 height 77
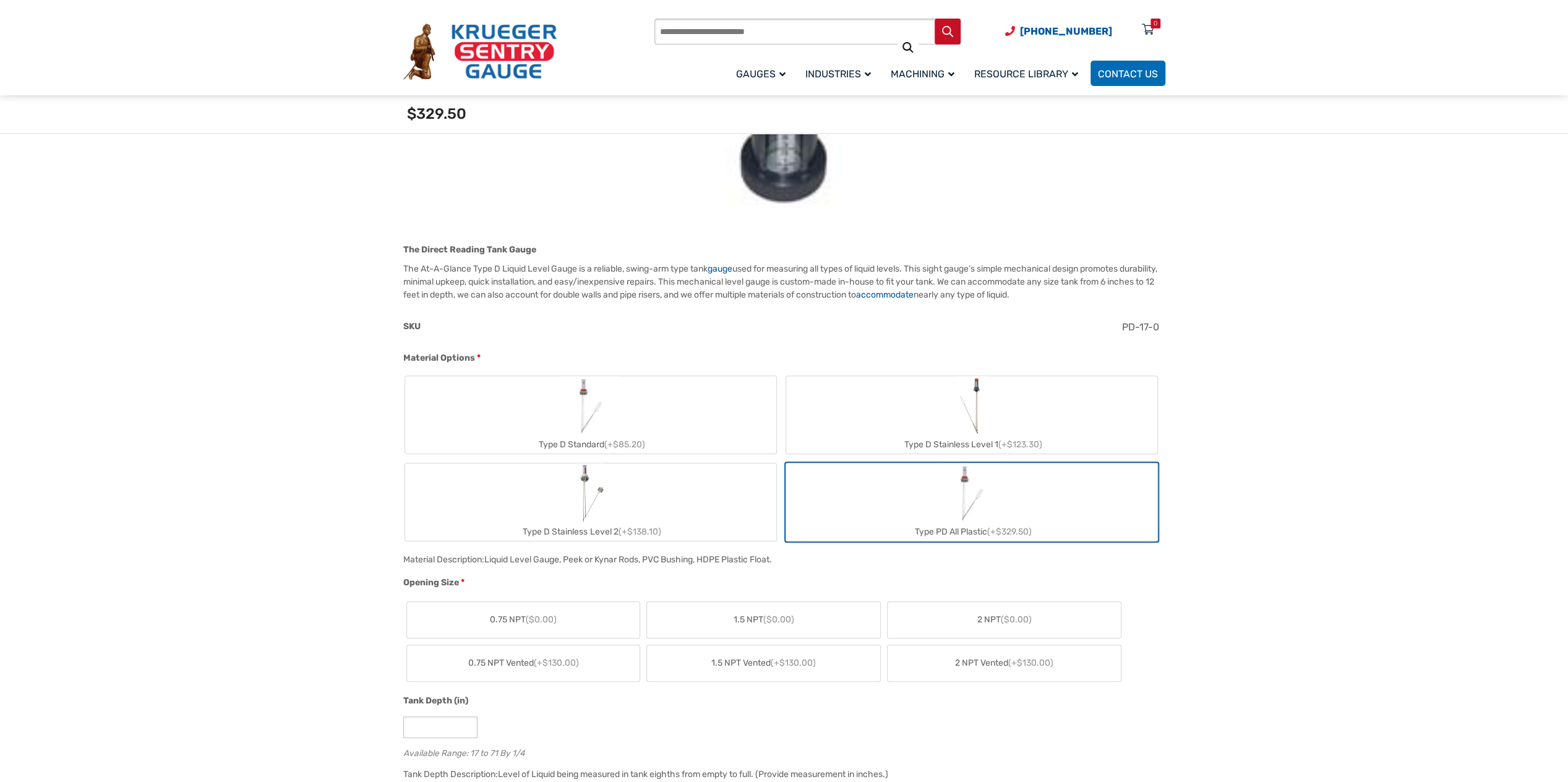
click at [861, 400] on label "Type D Stainless Level 1 (+$123.30)" at bounding box center [971, 415] width 371 height 77
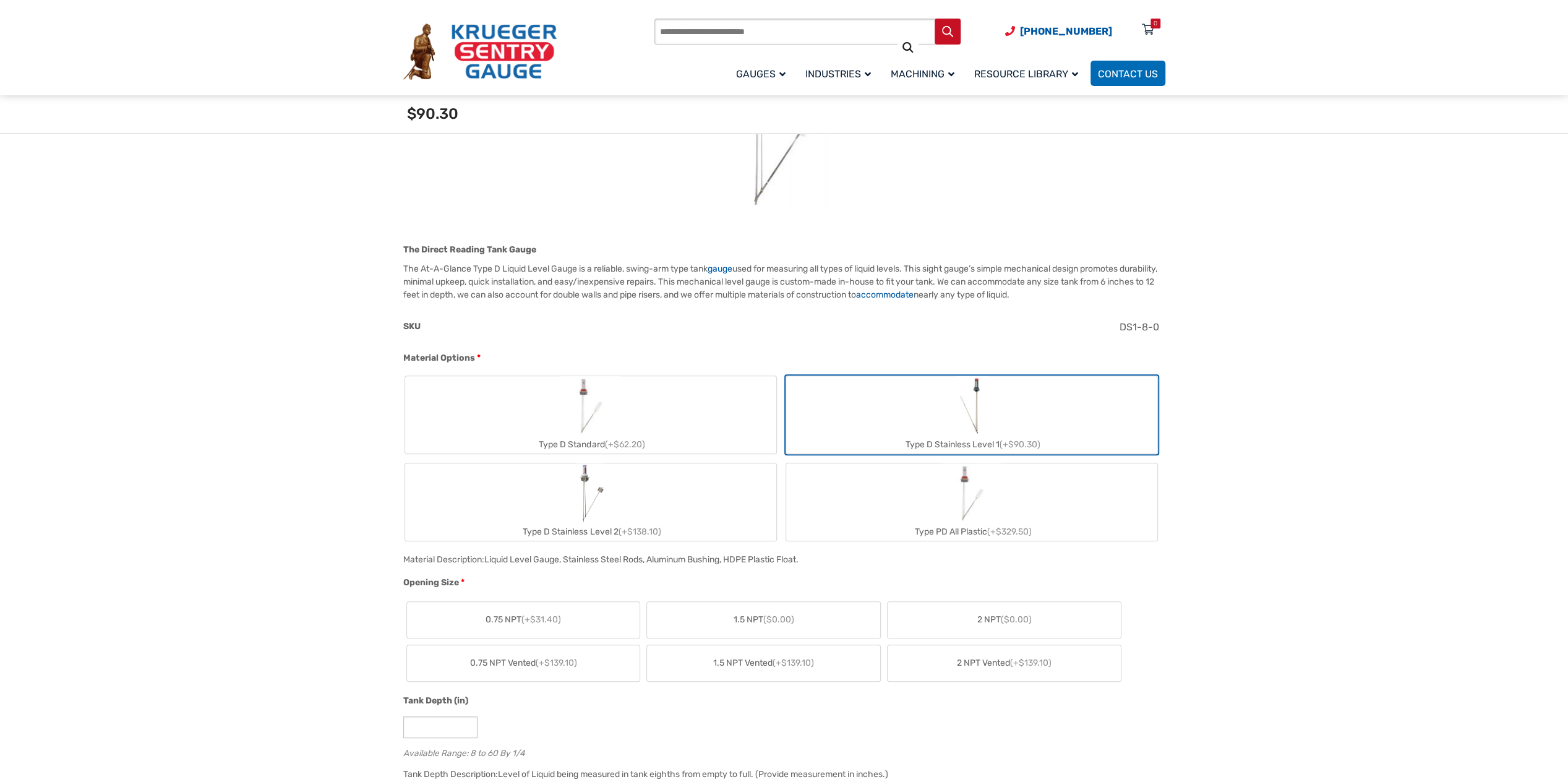
click at [761, 392] on label "Type D Standard (+$62.20)" at bounding box center [590, 415] width 371 height 77
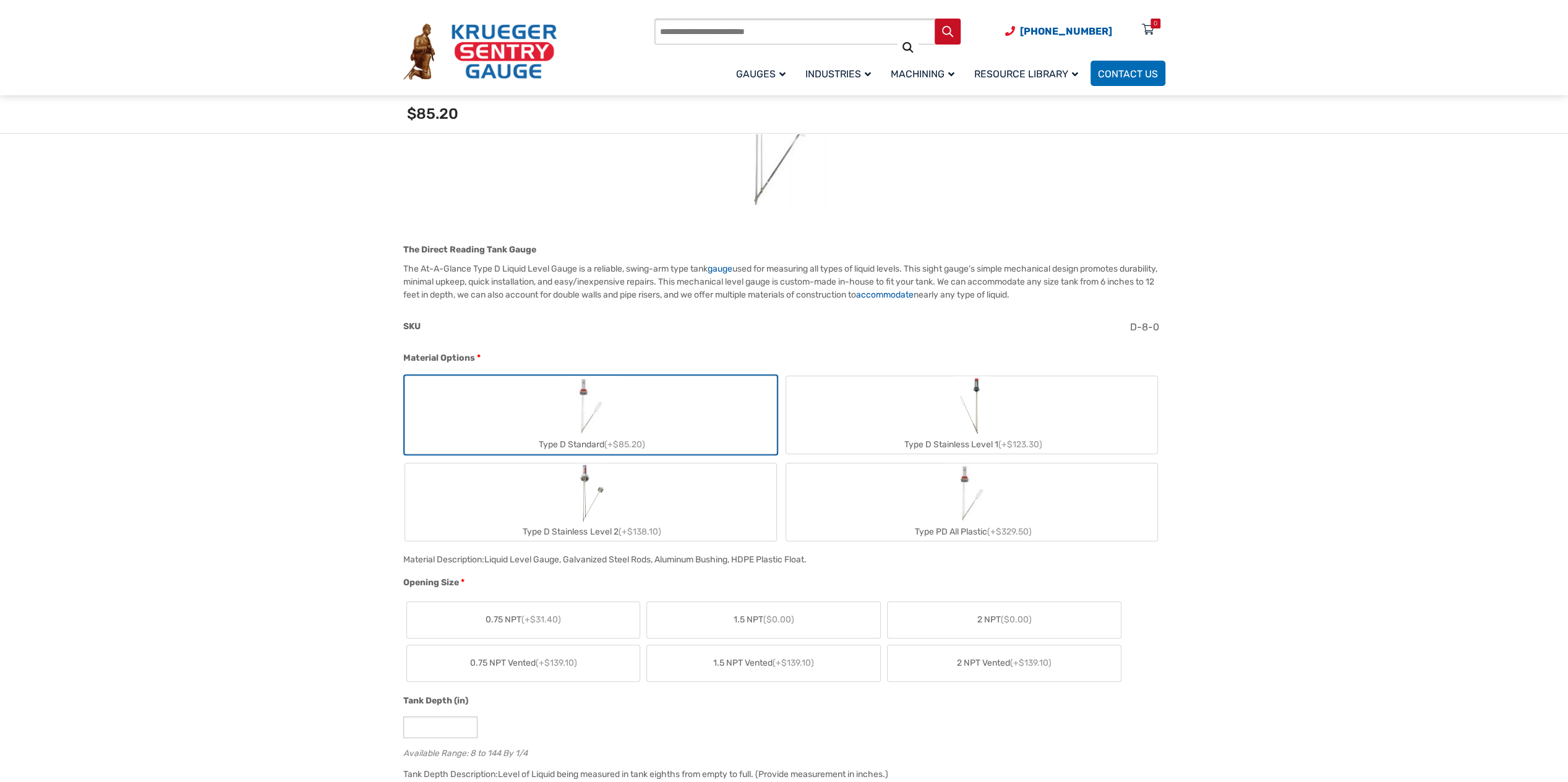
click at [839, 392] on label "Type D Stainless Level 1 (+$123.30)" at bounding box center [971, 415] width 371 height 77
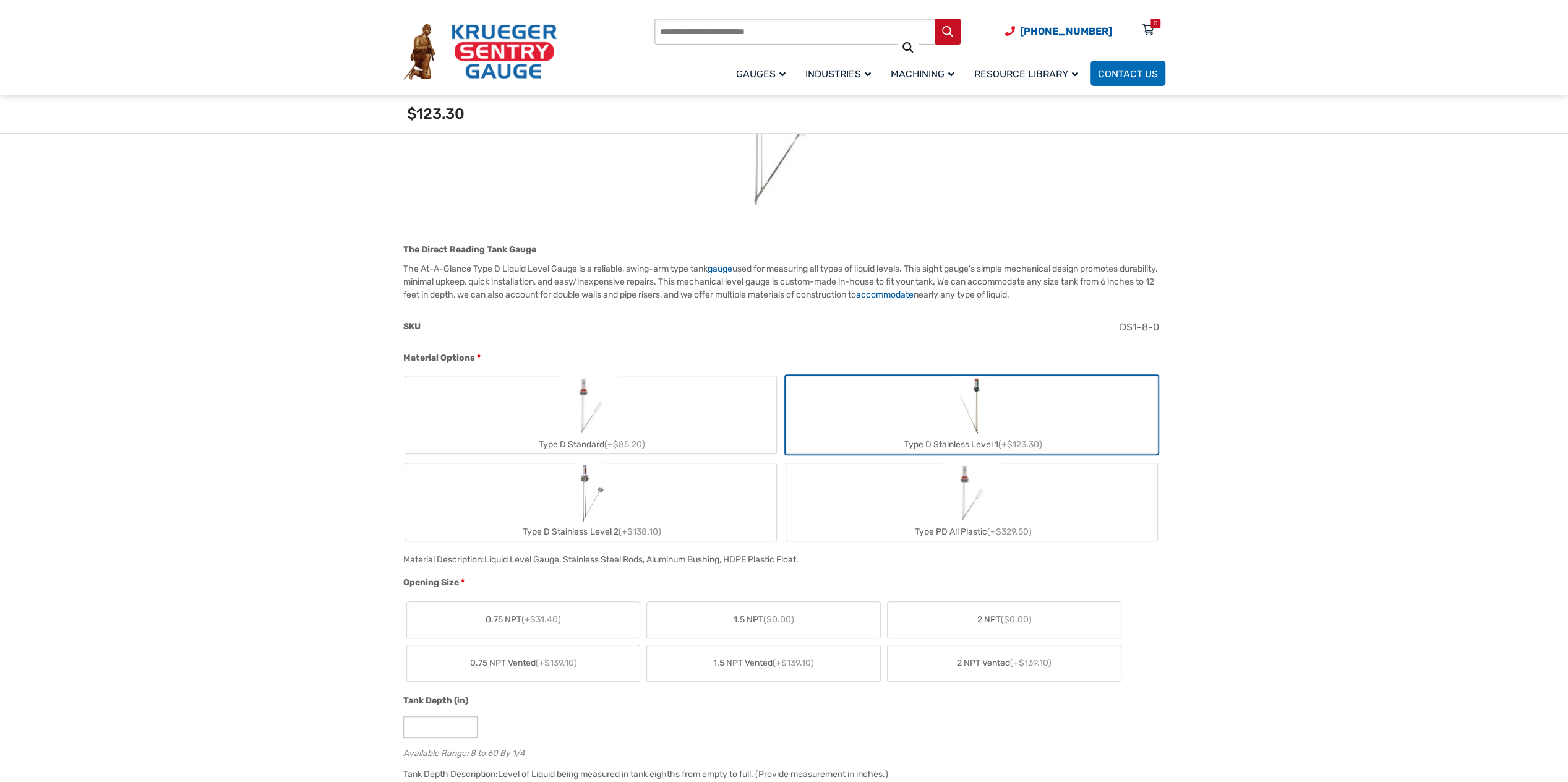
click at [758, 396] on label "Type D Standard (+$85.20)" at bounding box center [590, 415] width 371 height 77
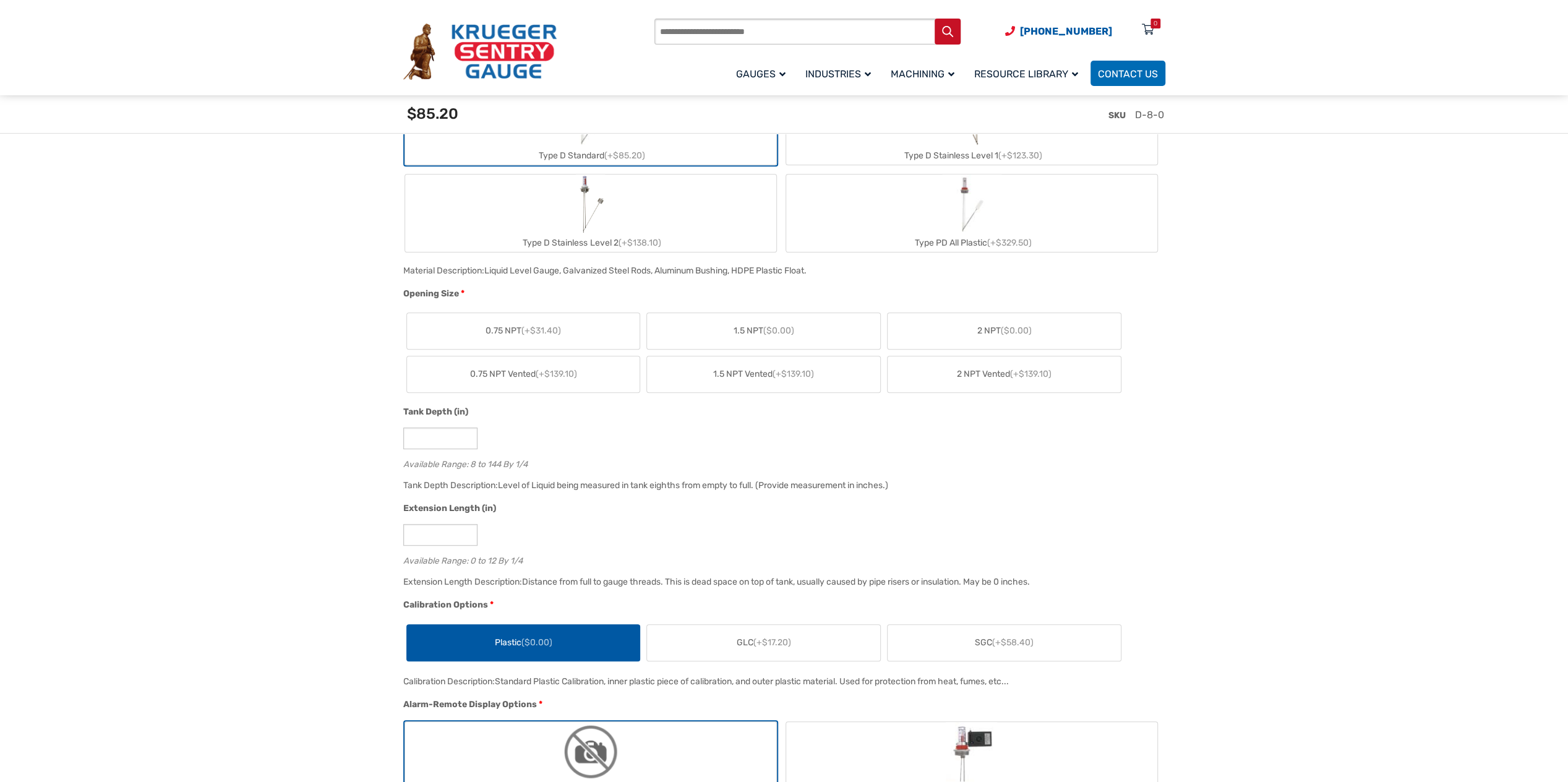
scroll to position [557, 0]
click at [956, 329] on label "2 NPT ($0.00)" at bounding box center [1004, 327] width 233 height 36
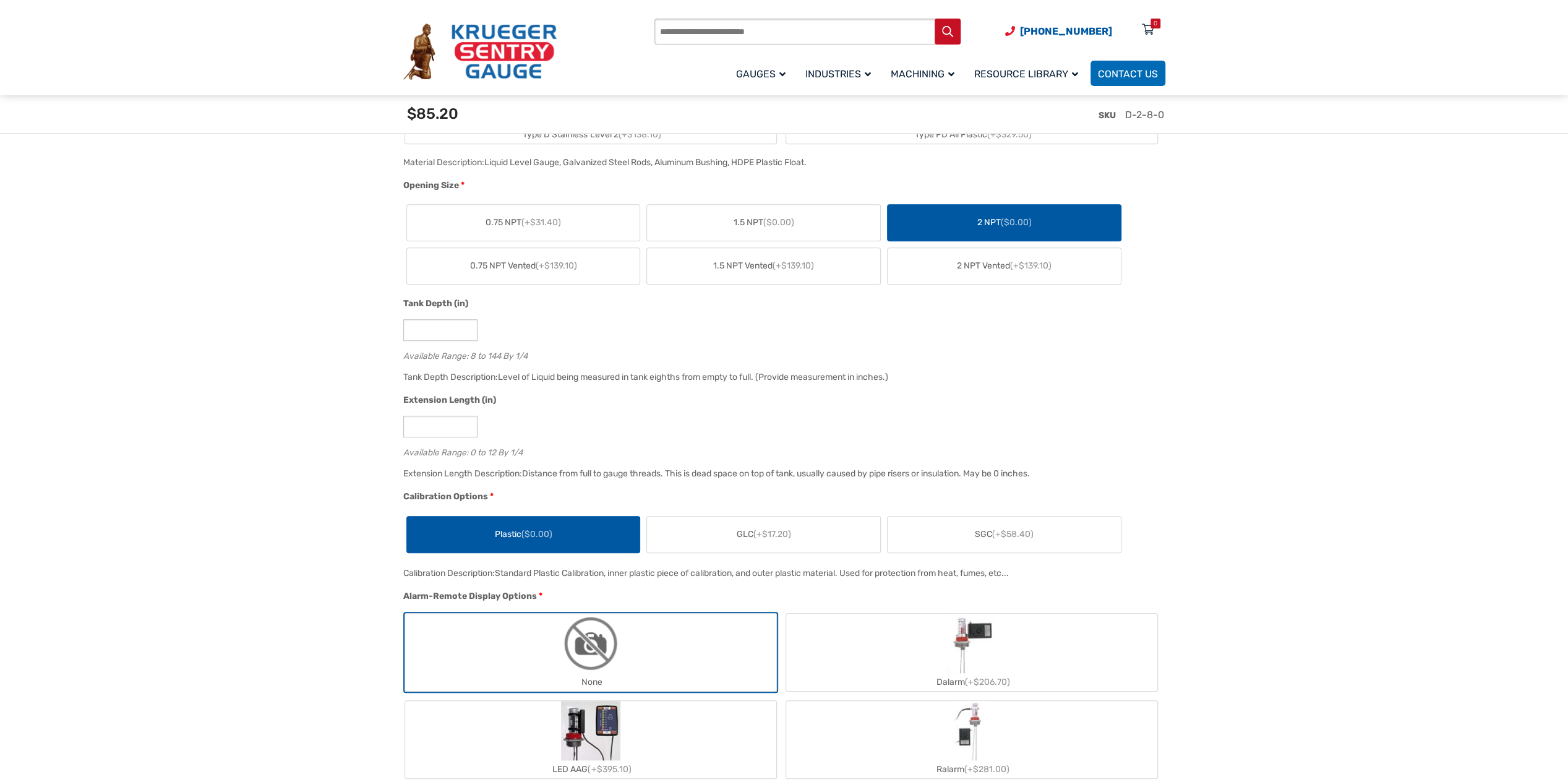
scroll to position [681, 0]
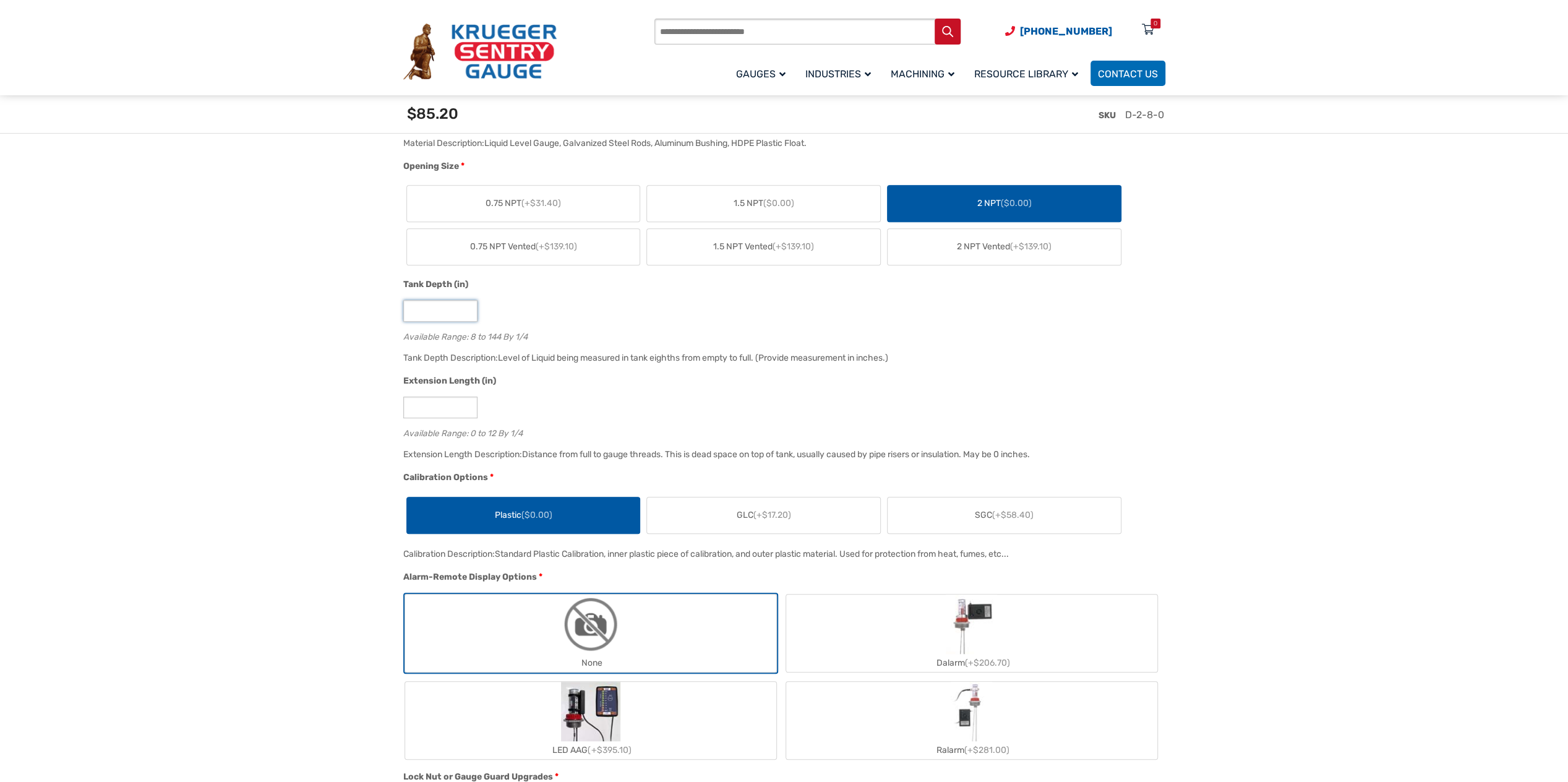
drag, startPoint x: 456, startPoint y: 314, endPoint x: 340, endPoint y: 306, distance: 116.3
type input "***"
click at [605, 397] on div "*" at bounding box center [781, 407] width 756 height 21
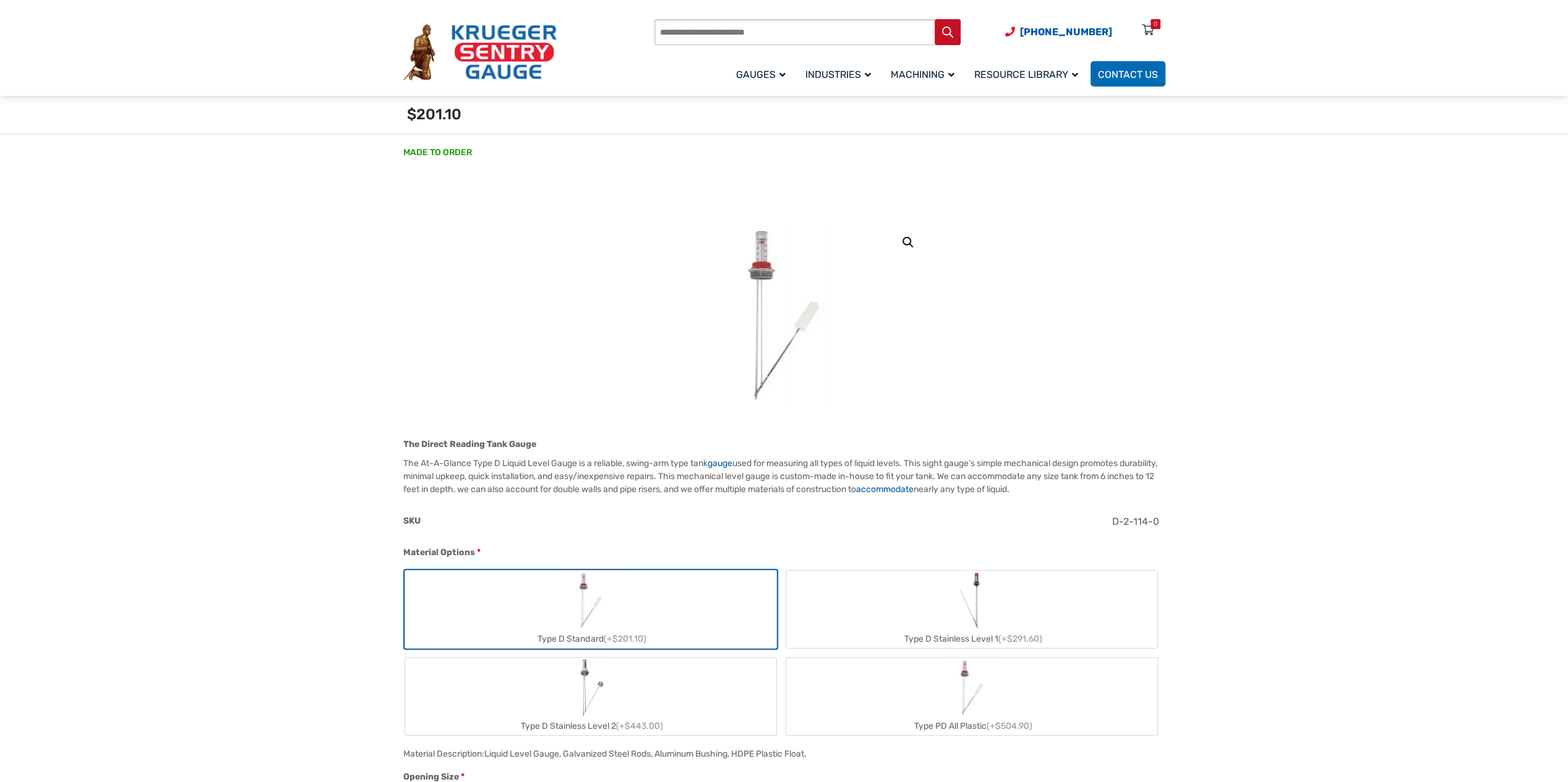
scroll to position [0, 0]
